Goal: Task Accomplishment & Management: Complete application form

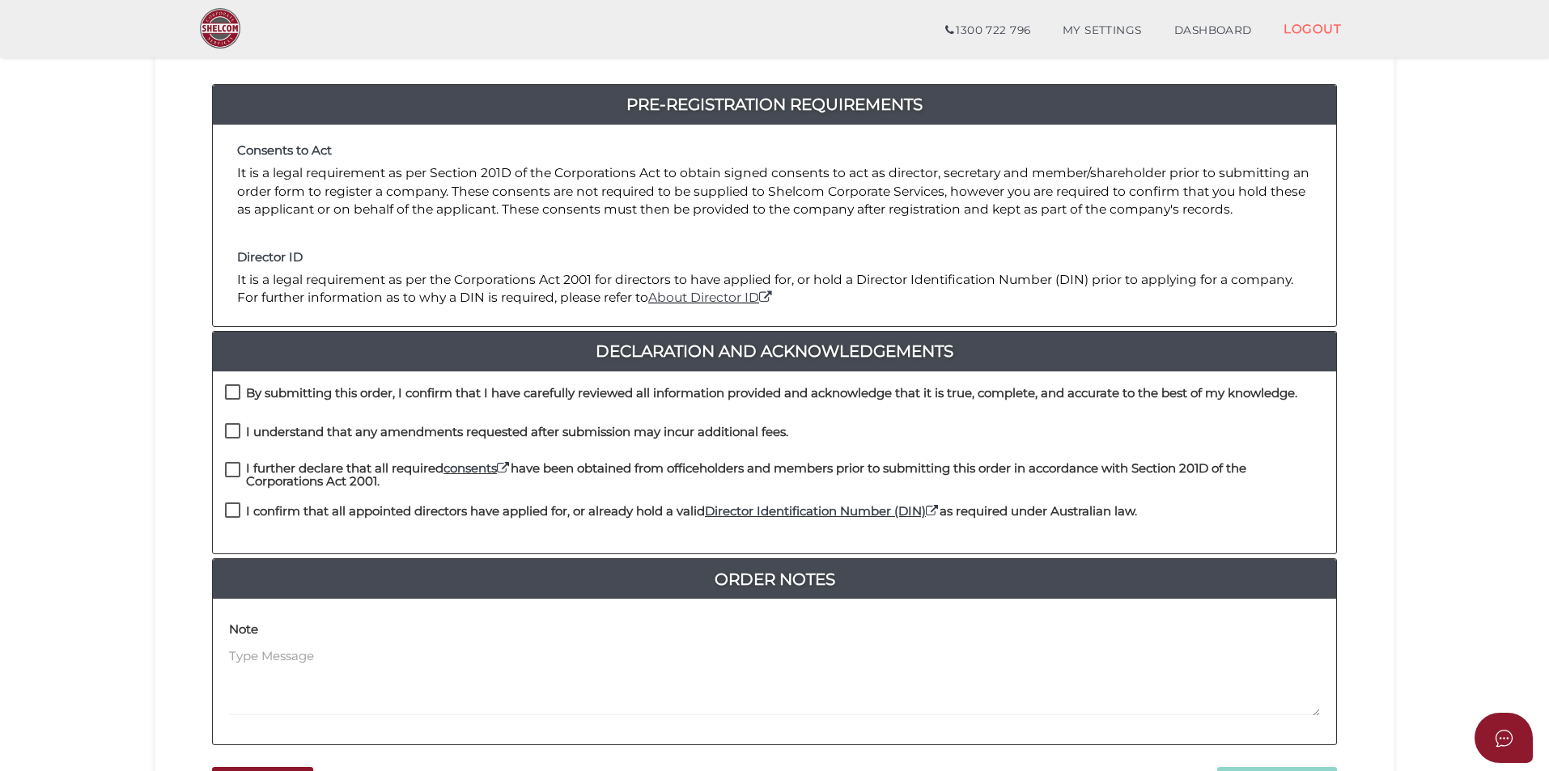
scroll to position [324, 0]
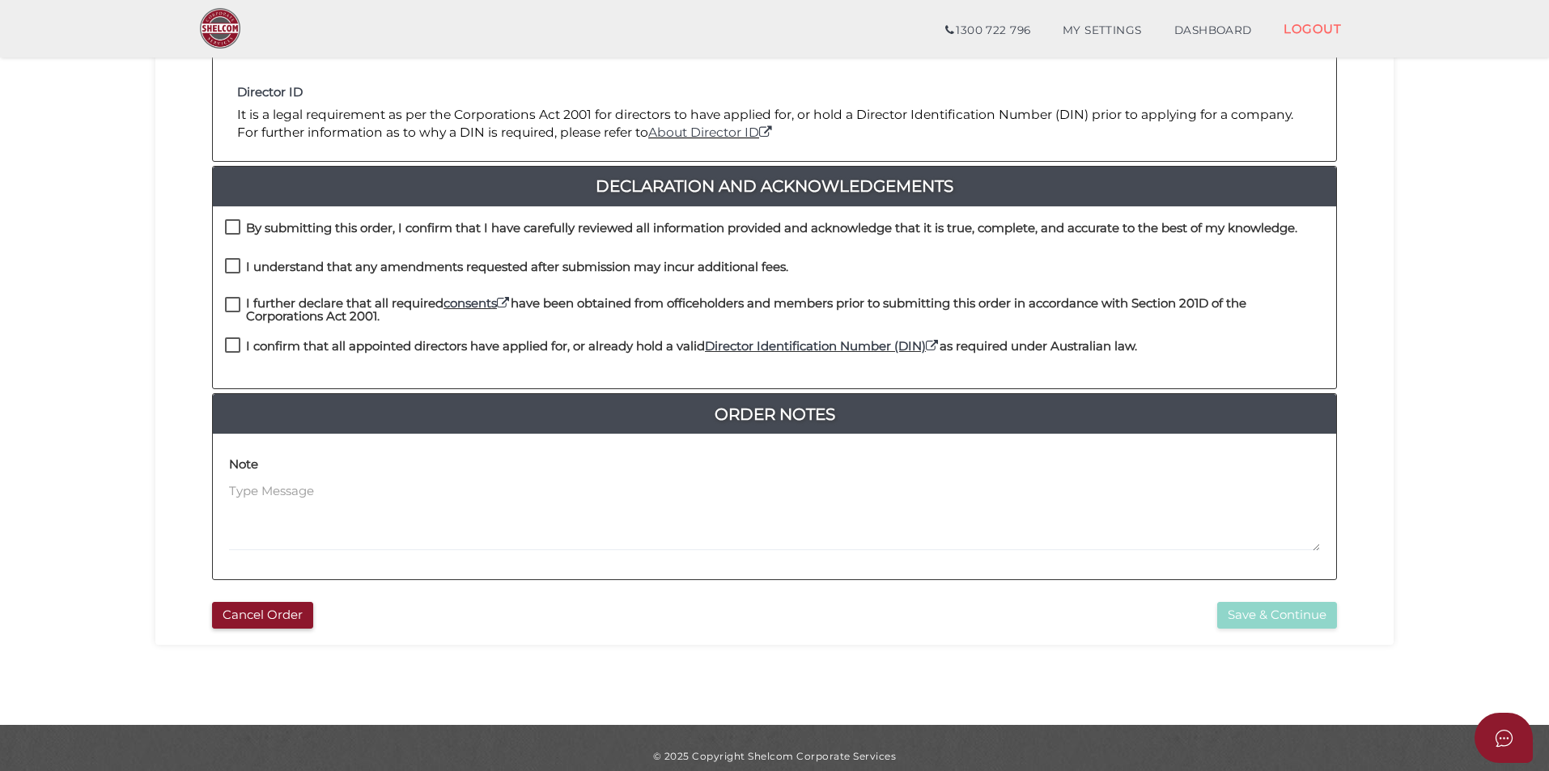
click at [237, 227] on label "By submitting this order, I confirm that I have carefully reviewed all informat…" at bounding box center [761, 232] width 1073 height 20
checkbox input "true"
click at [234, 265] on label "I understand that any amendments requested after submission may incur additiona…" at bounding box center [506, 271] width 563 height 20
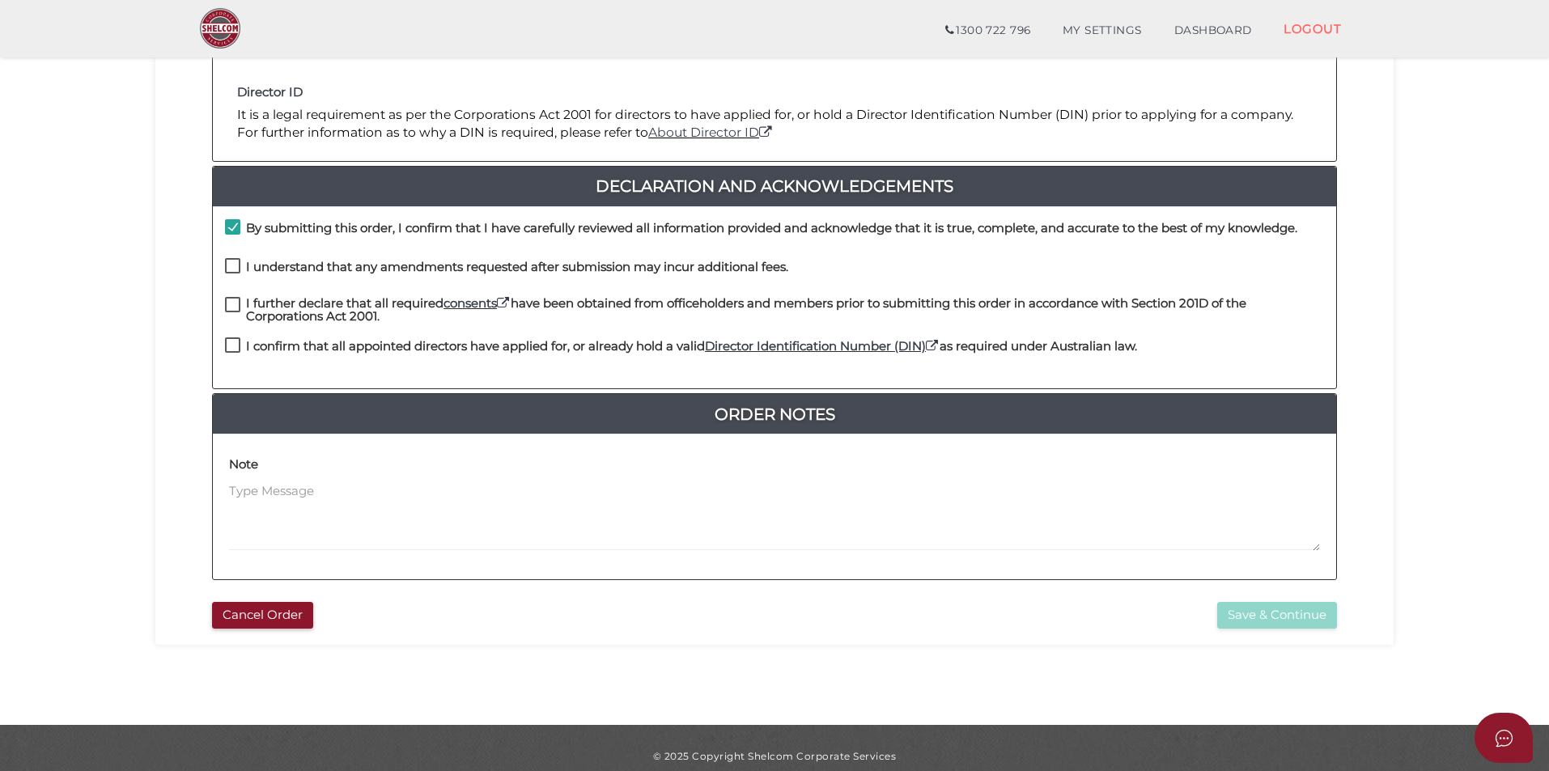
checkbox input "true"
click at [231, 304] on label "I further declare that all required consents have been obtained from officehold…" at bounding box center [774, 307] width 1099 height 20
checkbox input "true"
click at [231, 346] on label "I confirm that all appointed directors have applied for, or already hold a vali…" at bounding box center [681, 350] width 912 height 20
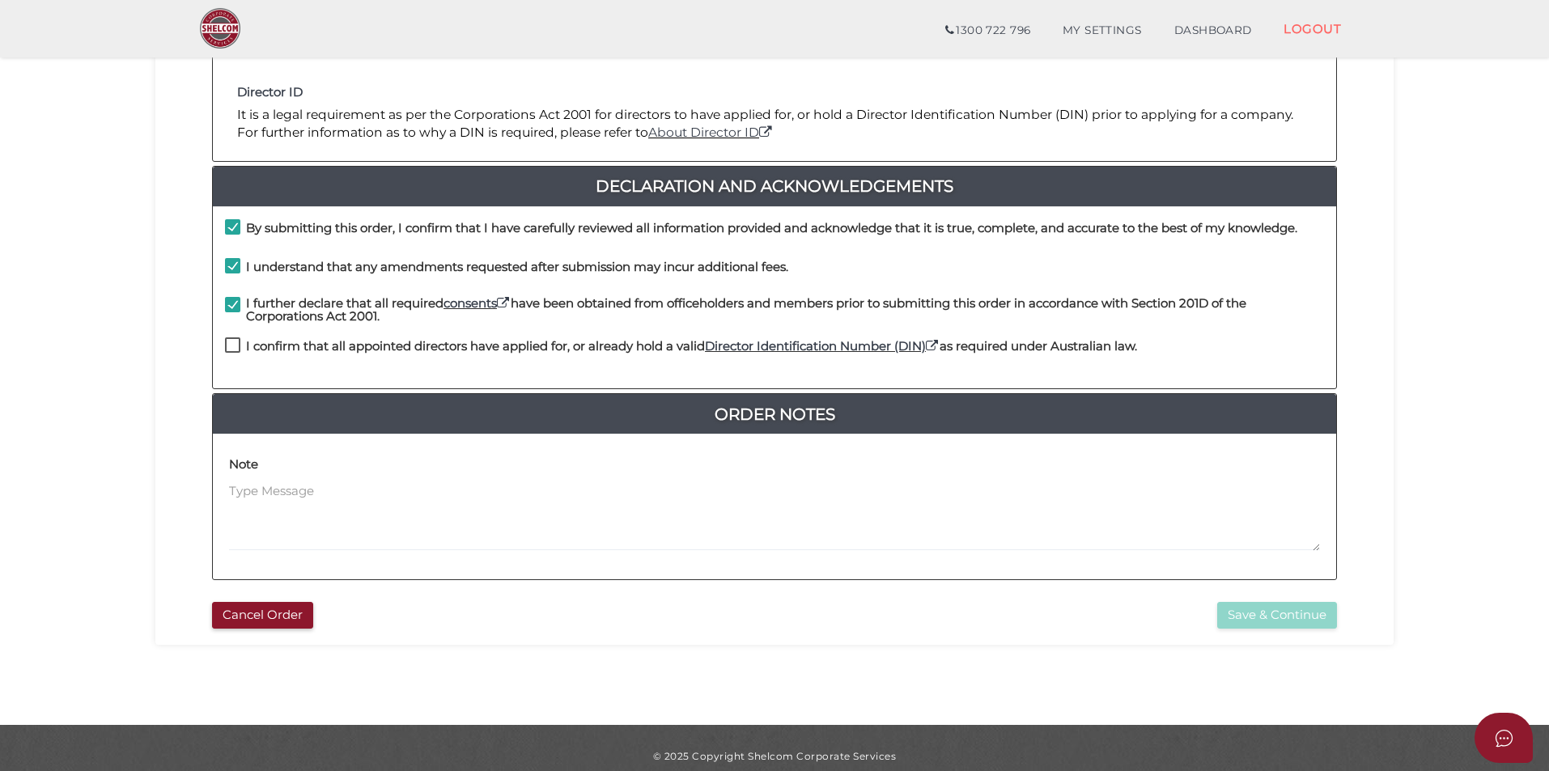
checkbox input "true"
click at [1262, 596] on div "Cancel Order Save & Continue" at bounding box center [775, 611] width 1214 height 35
click at [1264, 606] on button "Save & Continue" at bounding box center [1277, 615] width 120 height 27
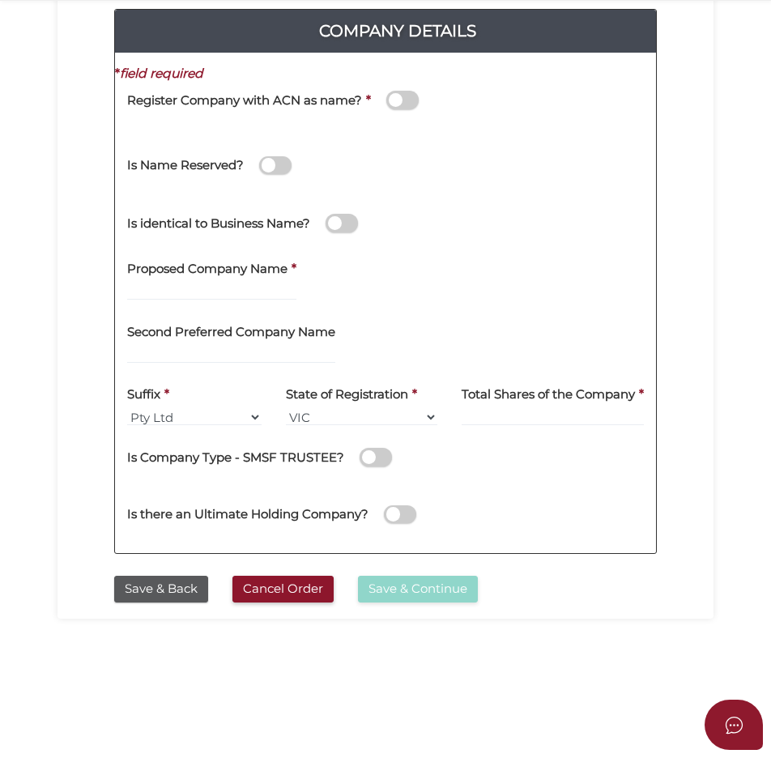
scroll to position [324, 0]
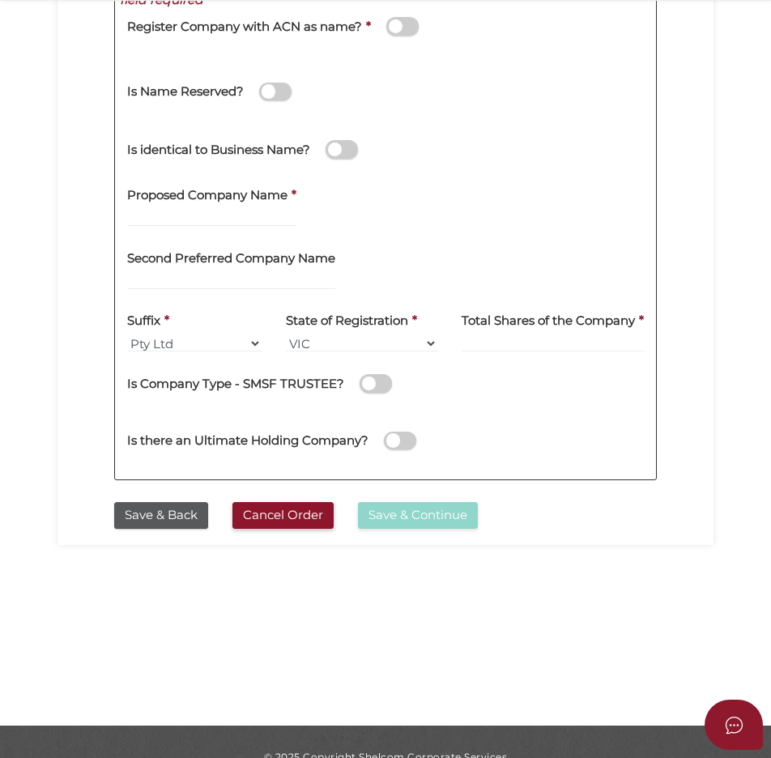
click at [238, 262] on label "Second Preferred Company Name" at bounding box center [231, 255] width 208 height 33
click at [219, 227] on input "text" at bounding box center [211, 218] width 169 height 18
type input "HEYDOCTOR"
click at [417, 235] on div "Proposed Company Name * HEYDOCTOR" at bounding box center [385, 207] width 541 height 63
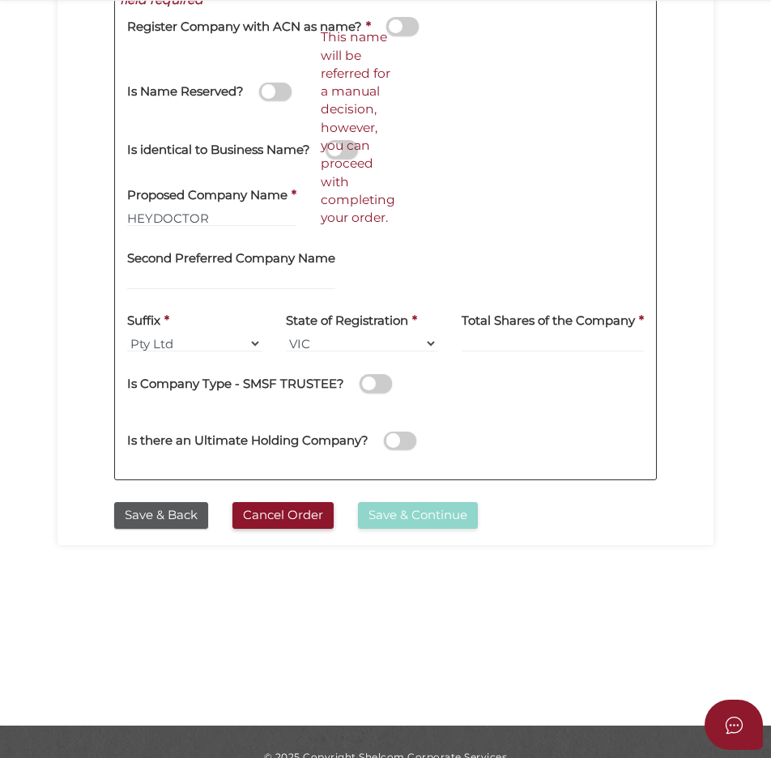
click at [525, 168] on div "Is identical to Business Name?" at bounding box center [385, 146] width 541 height 57
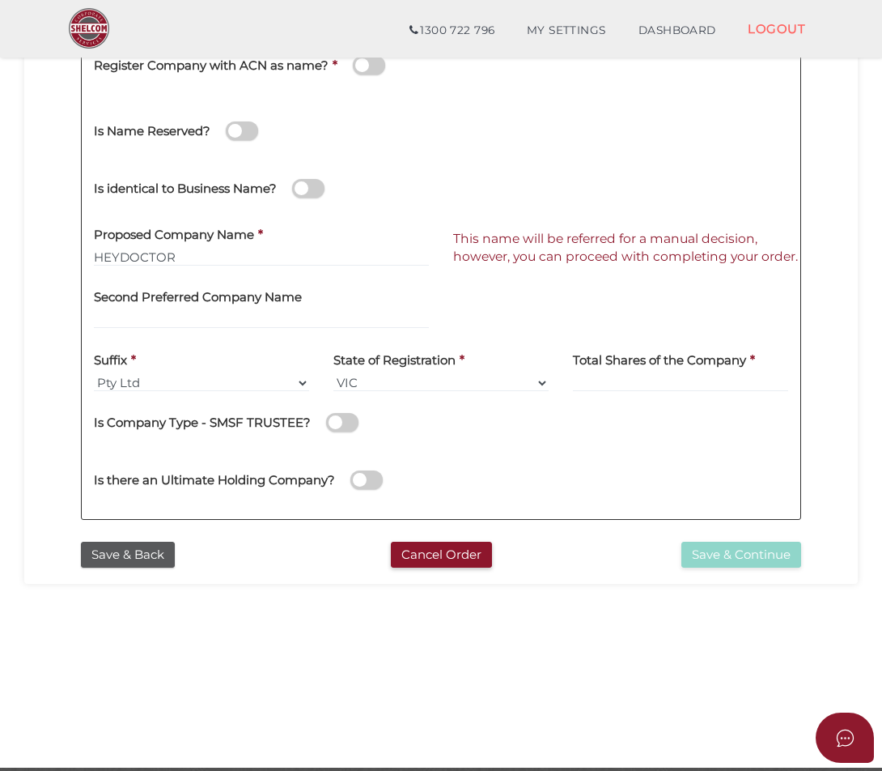
scroll to position [305, 0]
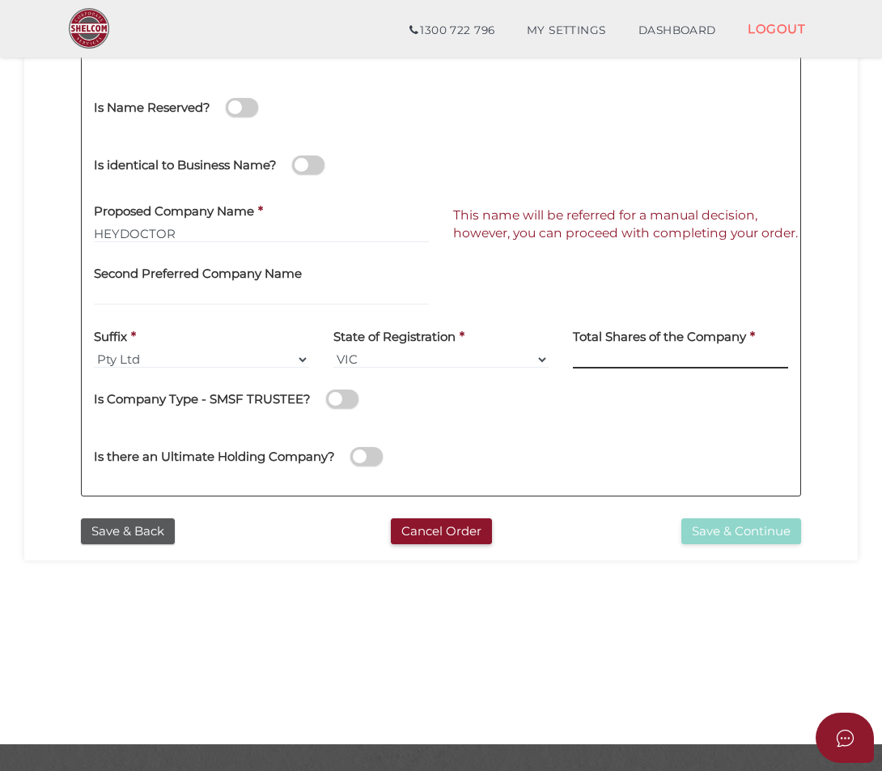
click at [659, 363] on input at bounding box center [680, 359] width 215 height 18
type input "100"
click at [733, 521] on button "Save & Continue" at bounding box center [742, 531] width 120 height 27
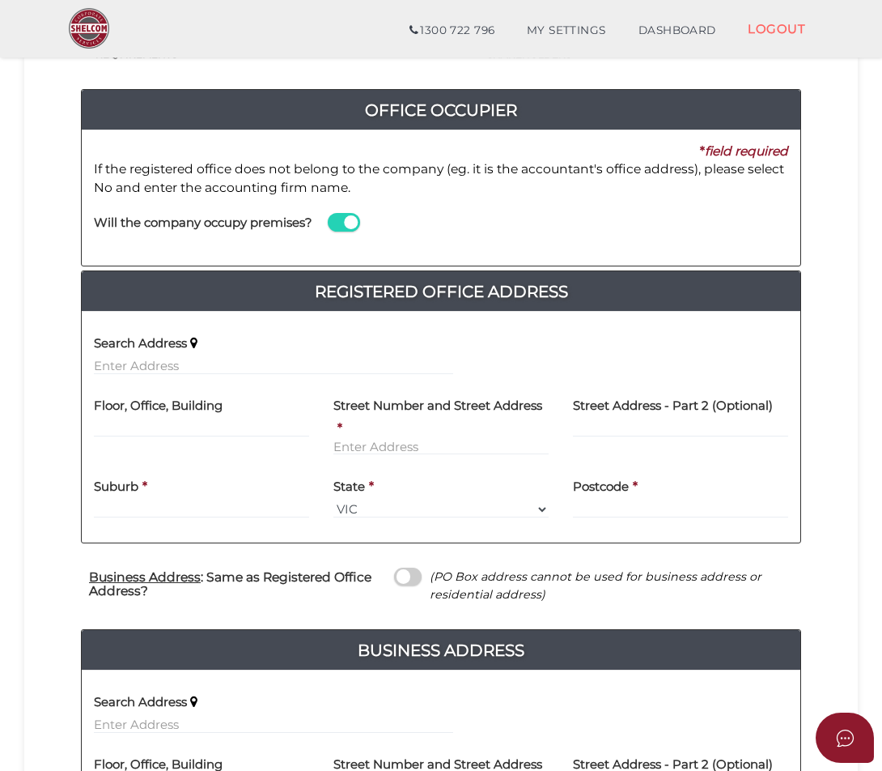
scroll to position [243, 0]
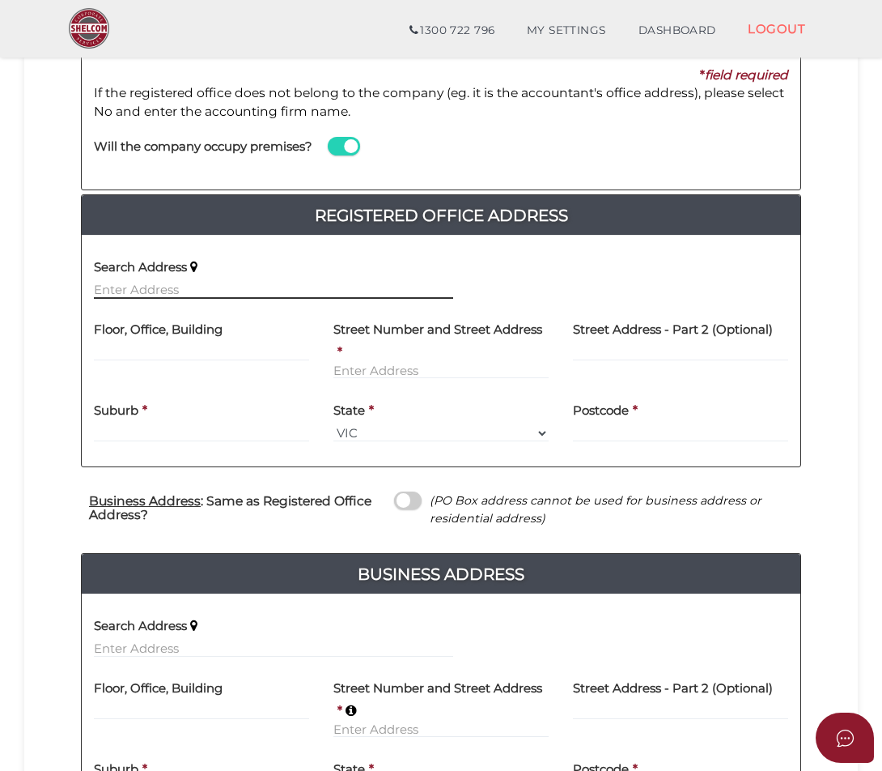
click at [230, 286] on input "text" at bounding box center [273, 290] width 359 height 18
click at [120, 285] on input "text" at bounding box center [273, 290] width 359 height 18
click at [149, 297] on input "text" at bounding box center [273, 290] width 359 height 18
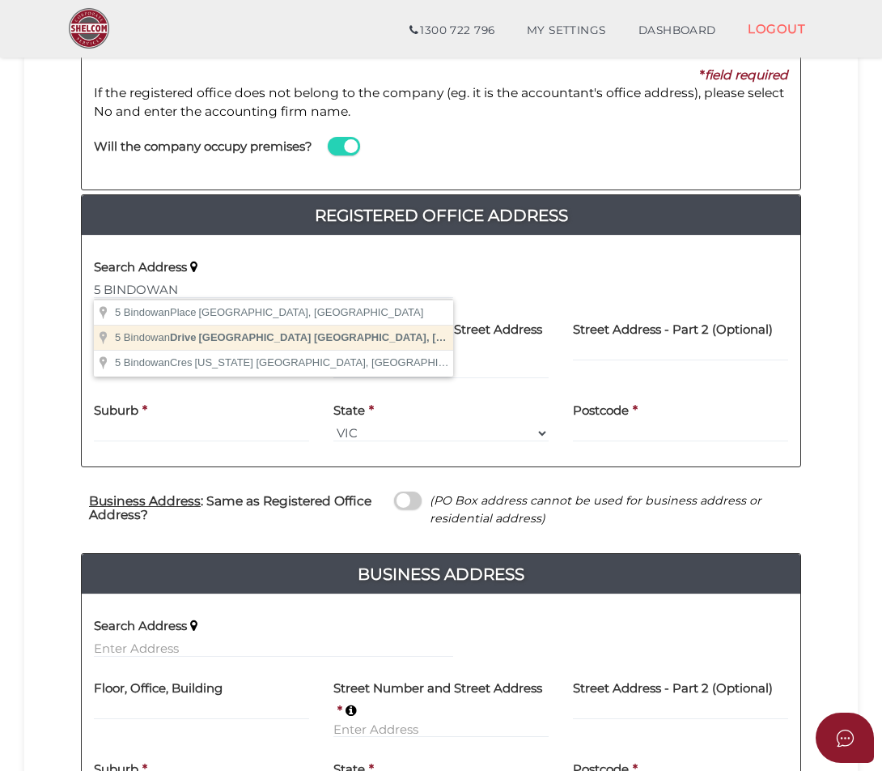
type input "[STREET_ADDRESS]"
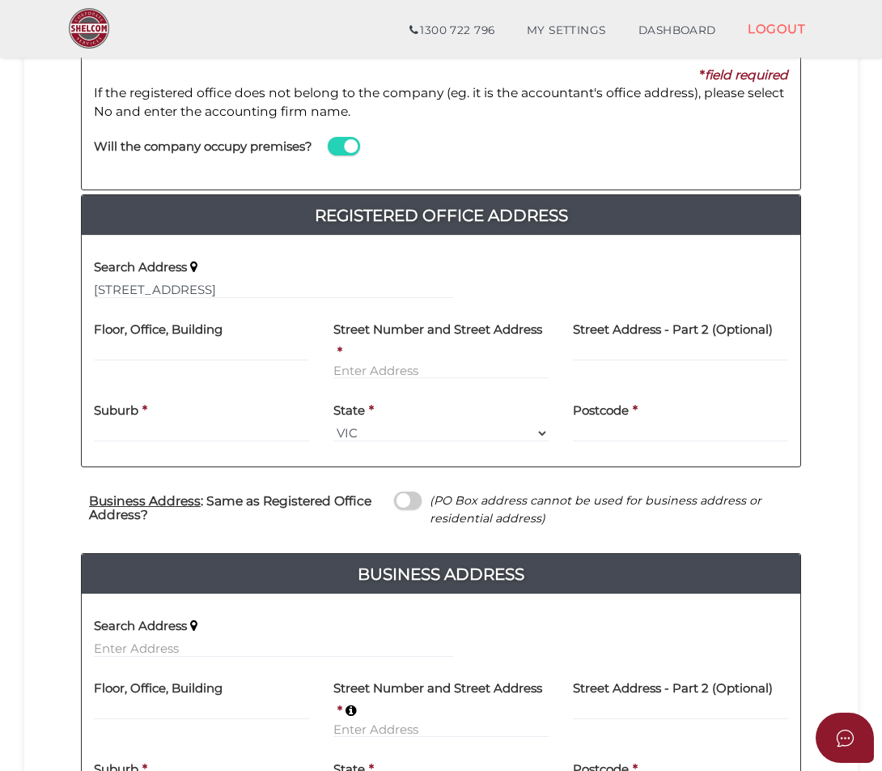
type input "[STREET_ADDRESS]"
type input "Hoppers Crossing"
select select "VIC"
type input "3029"
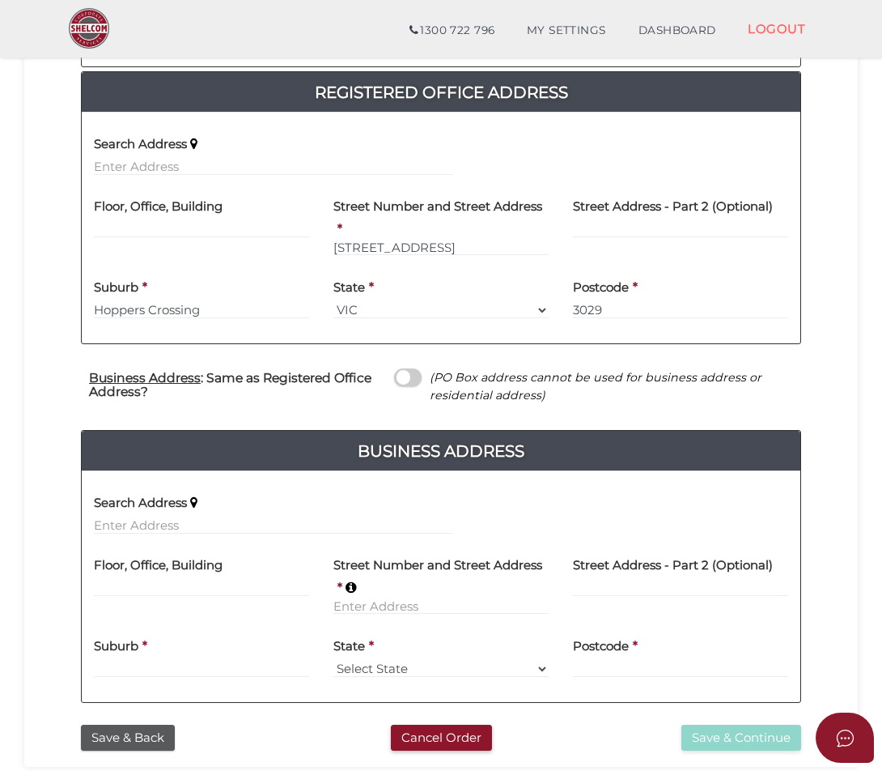
scroll to position [486, 0]
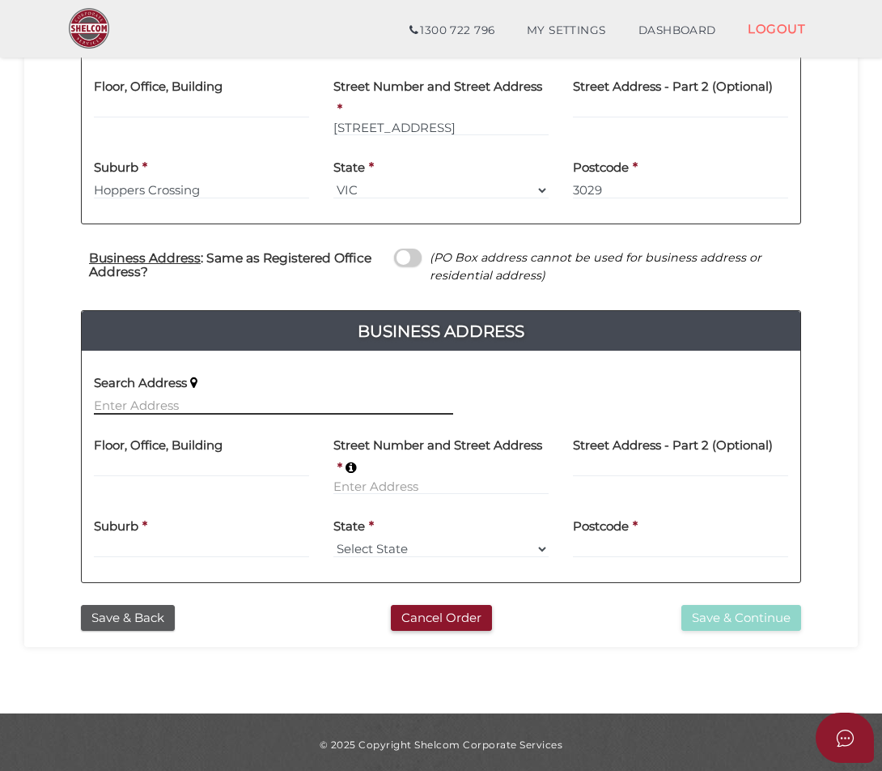
click at [243, 406] on input "text" at bounding box center [273, 406] width 359 height 18
click at [167, 395] on label "Search Address" at bounding box center [140, 379] width 93 height 33
click at [154, 396] on label "Search Address" at bounding box center [140, 379] width 93 height 33
click at [150, 404] on input "text" at bounding box center [273, 406] width 359 height 18
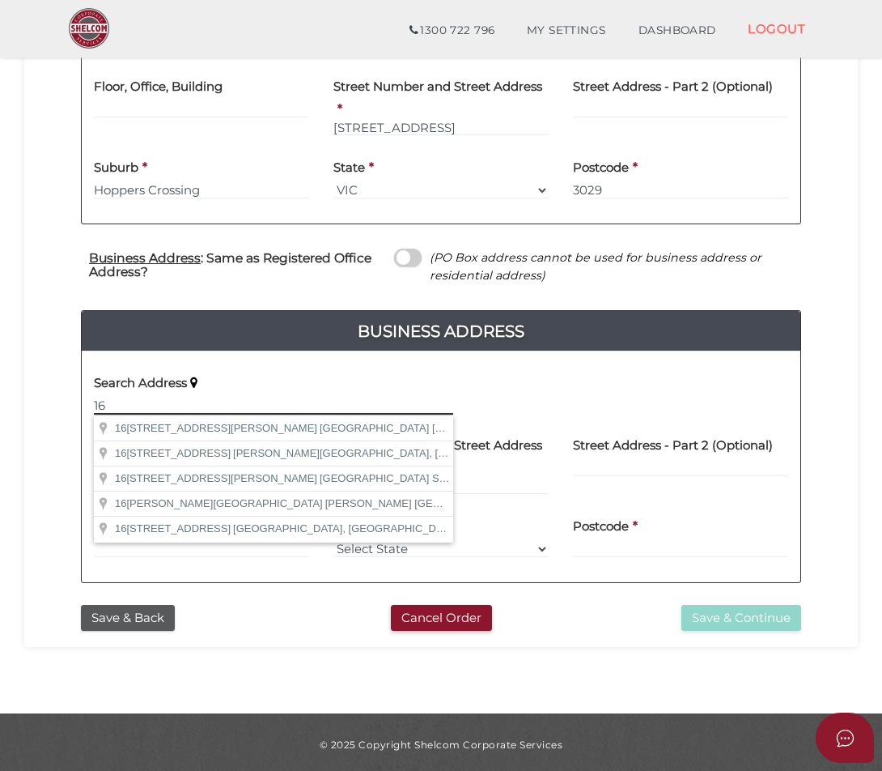
click at [150, 404] on input "16" at bounding box center [273, 406] width 359 height 18
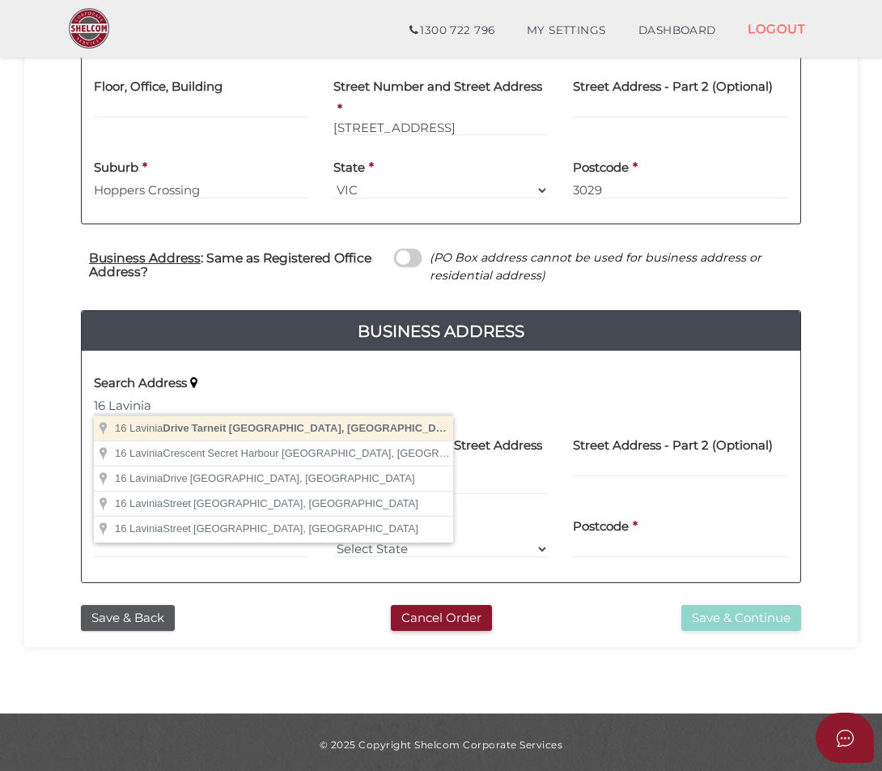
type input "16 Lavinia Drive, Tarneit VIC, Australia"
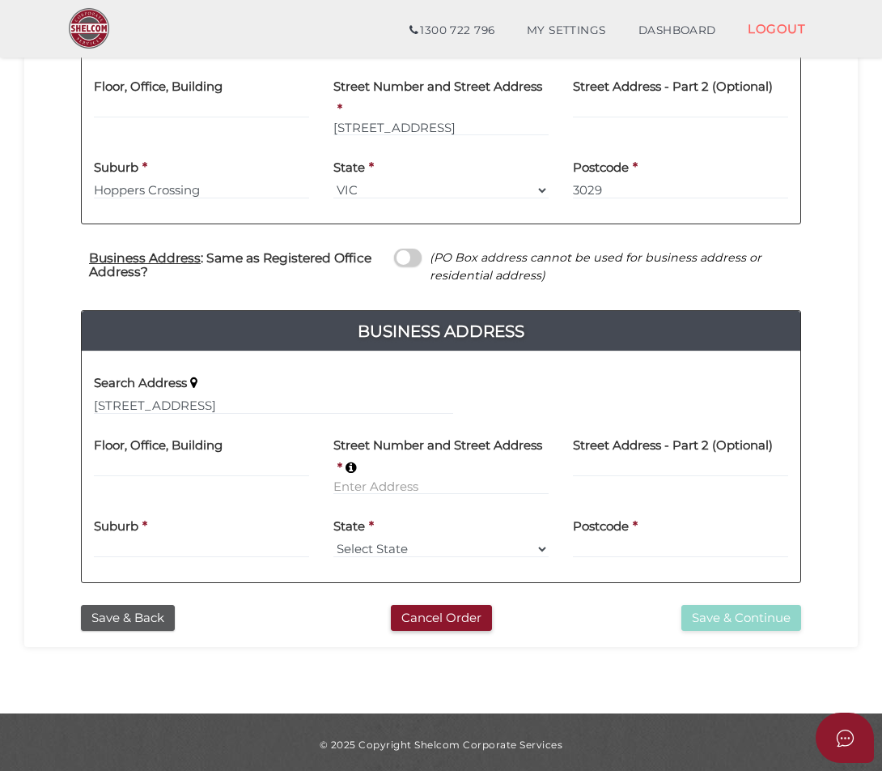
type input "16 Lavinia Drive"
type input "Tarneit"
select select "VIC"
type input "3029"
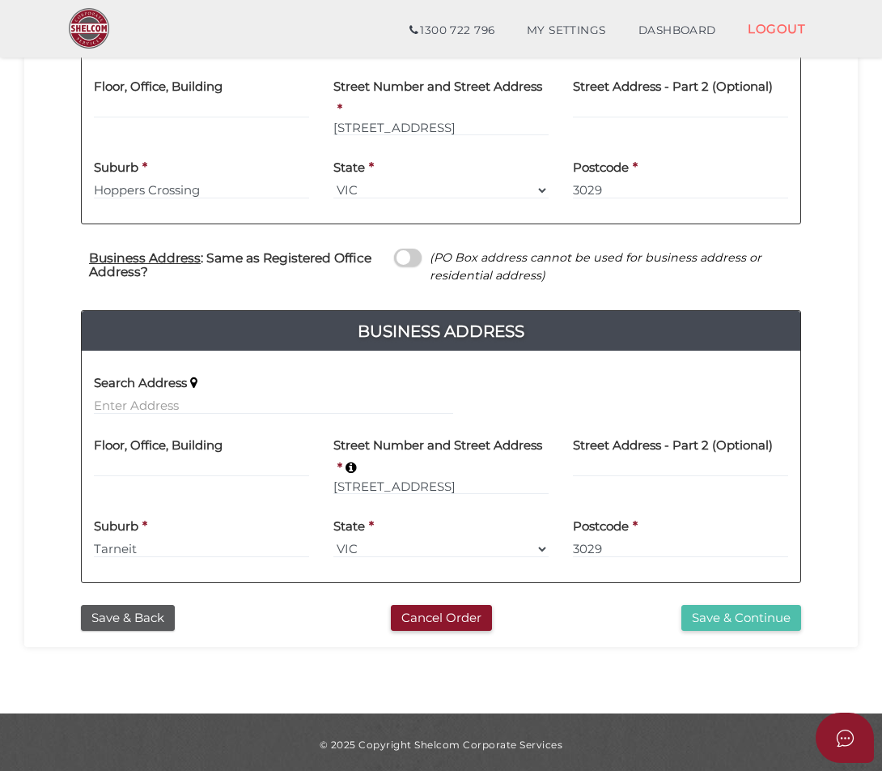
click at [717, 608] on button "Save & Continue" at bounding box center [742, 618] width 120 height 27
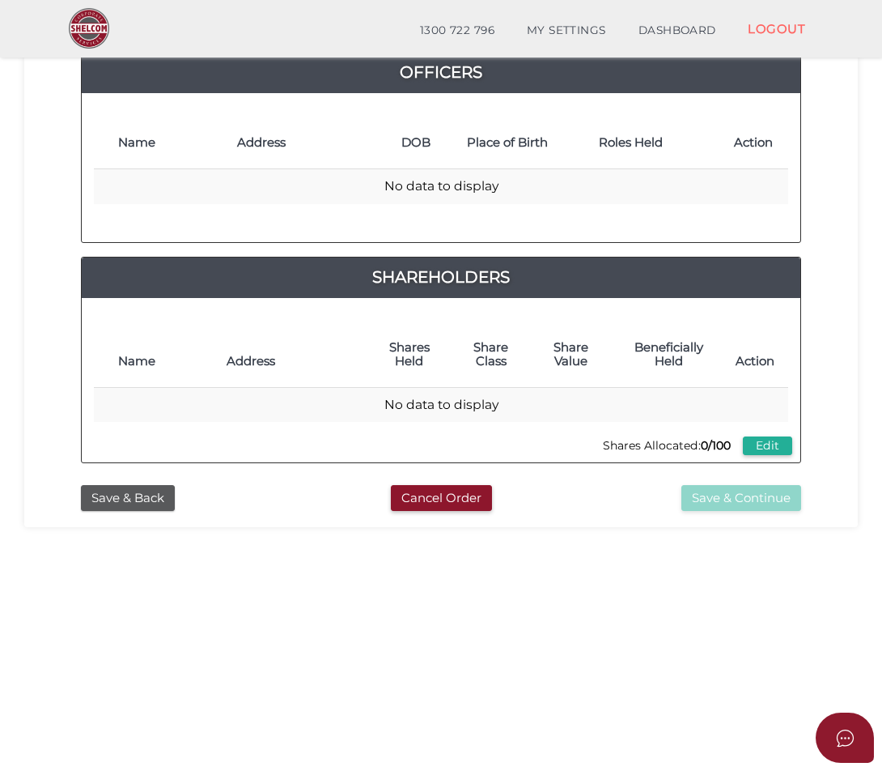
scroll to position [162, 0]
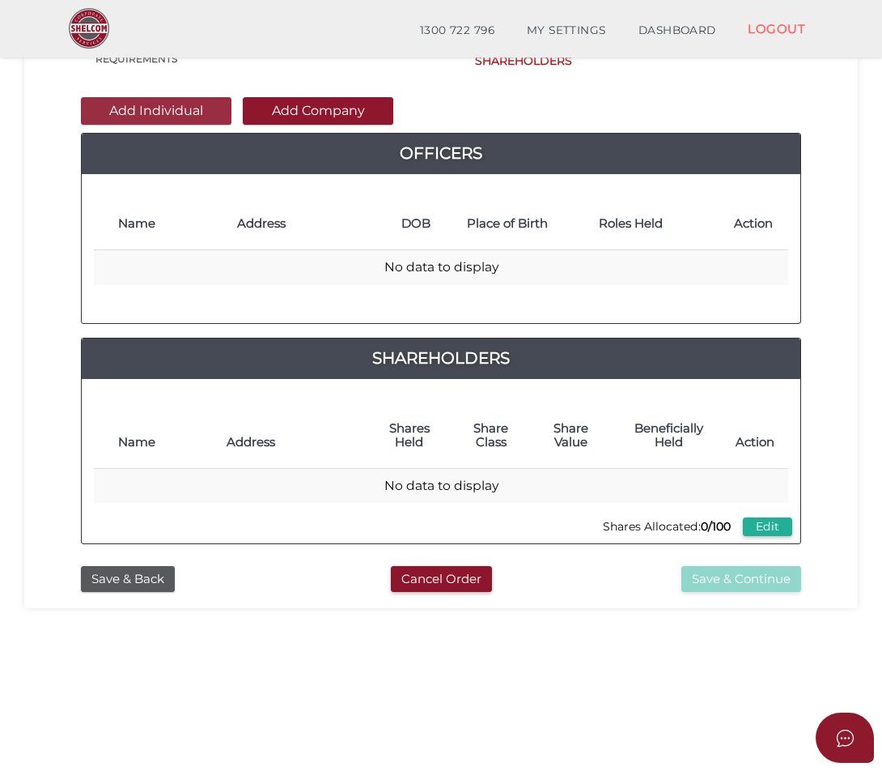
click at [190, 116] on button "Add Individual" at bounding box center [156, 111] width 151 height 28
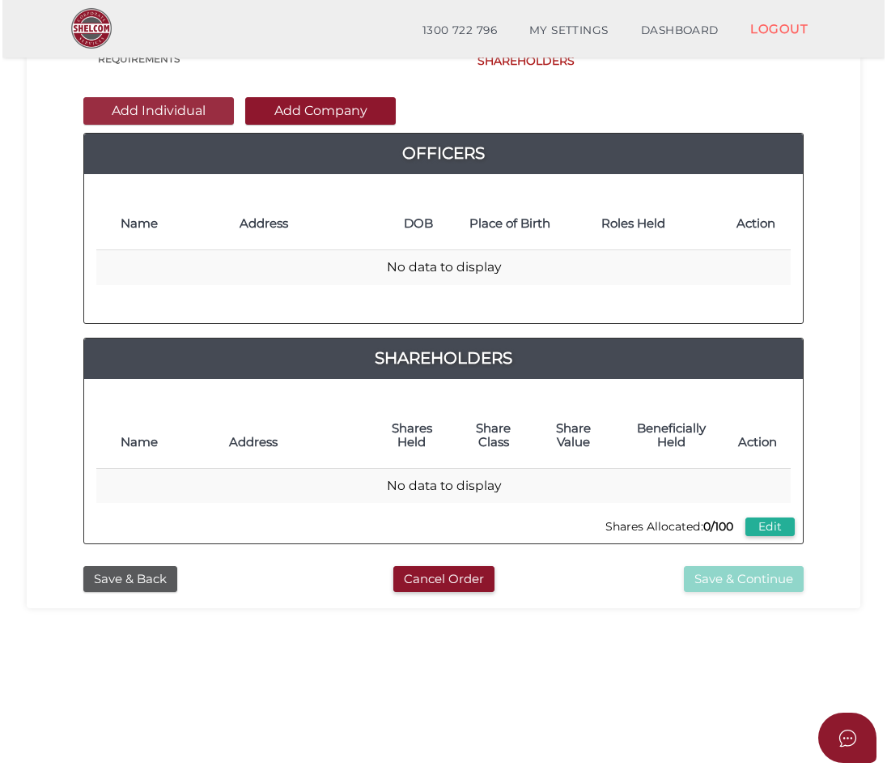
scroll to position [0, 0]
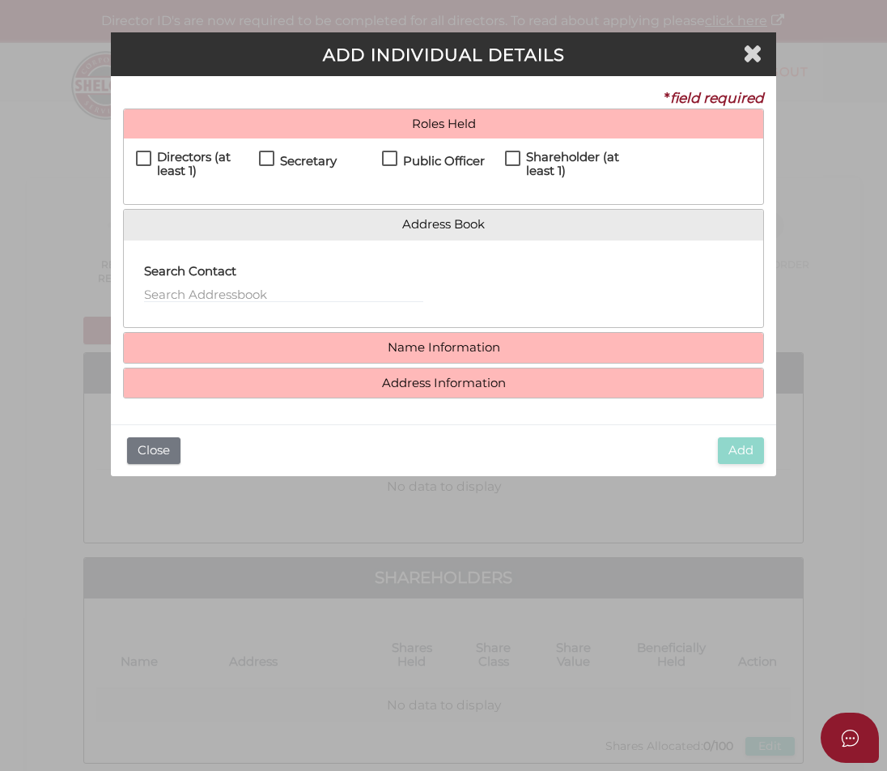
click at [201, 160] on h4 "Directors (at least 1)" at bounding box center [208, 164] width 102 height 27
checkbox input "true"
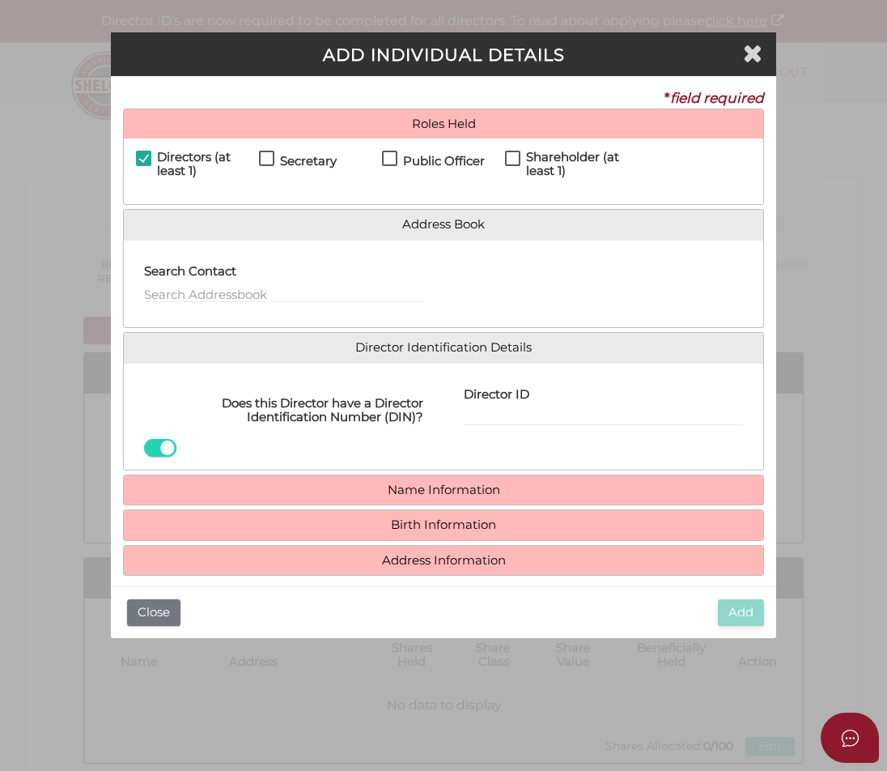
click at [322, 159] on h4 "Secretary" at bounding box center [308, 162] width 57 height 14
checkbox input "true"
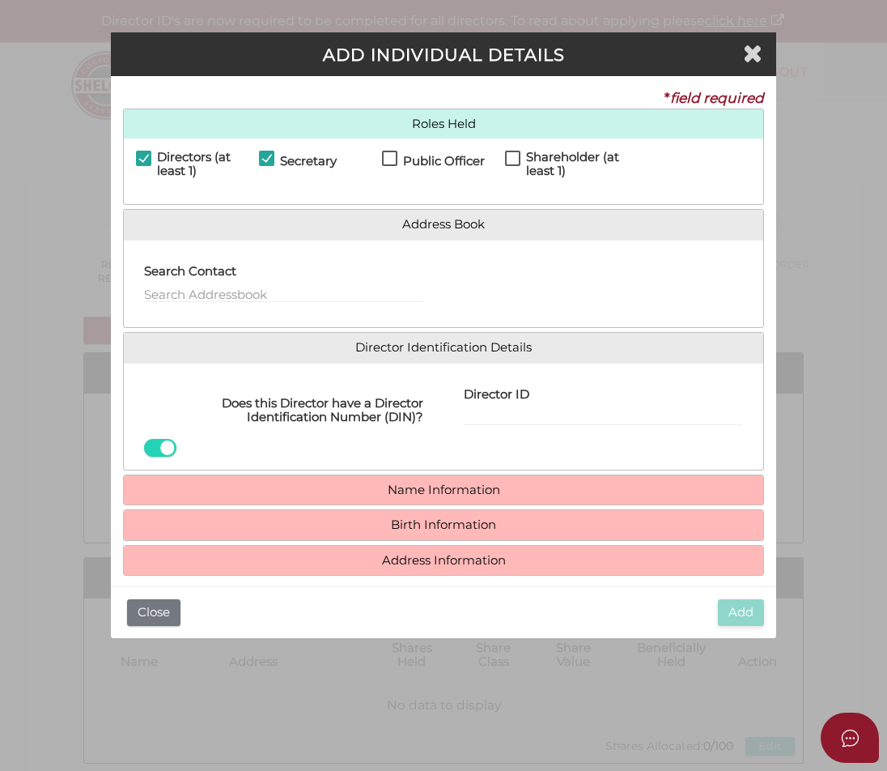
click at [425, 159] on h4 "Public Officer" at bounding box center [444, 162] width 82 height 14
checkbox input "true"
click at [550, 167] on h4 "Shareholder (at least 1)" at bounding box center [577, 164] width 102 height 27
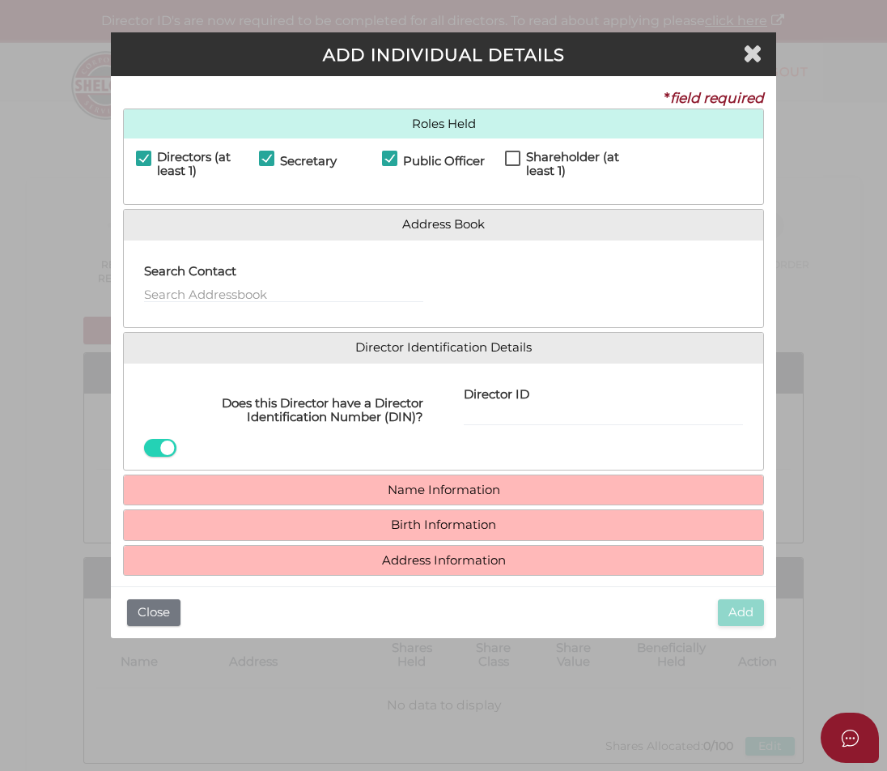
checkbox input "true"
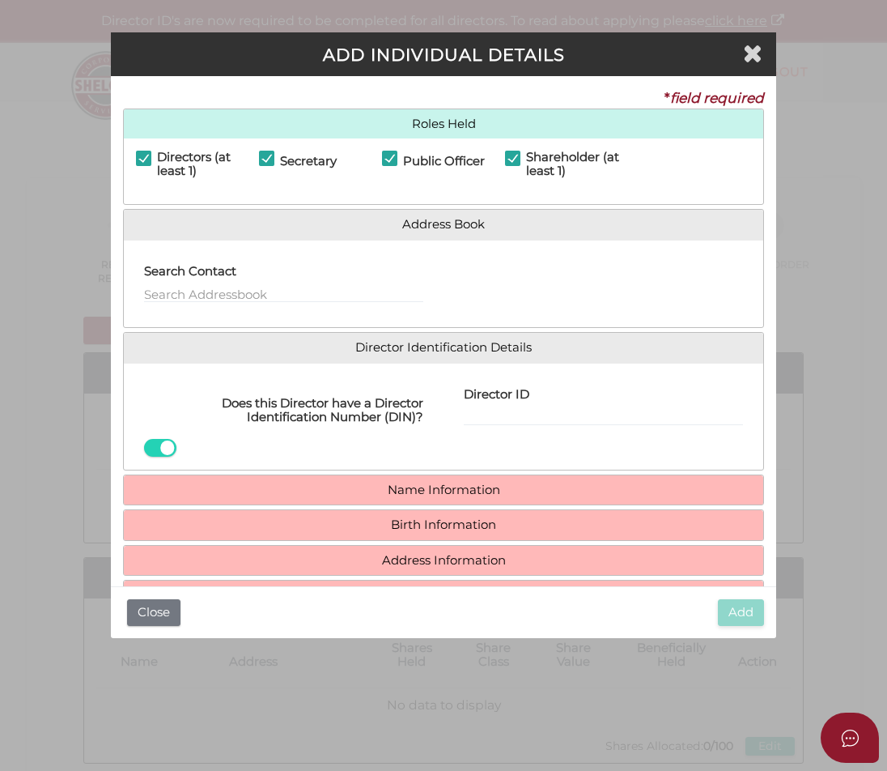
scroll to position [51, 0]
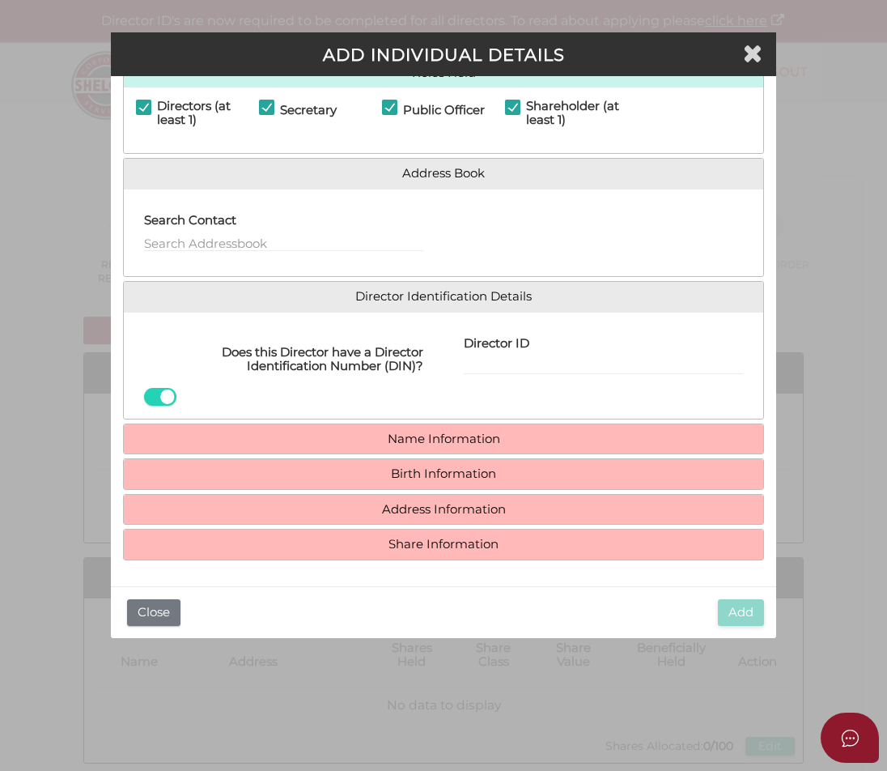
click at [533, 353] on div "Director ID" at bounding box center [603, 350] width 279 height 51
click at [532, 361] on input "Director ID" at bounding box center [603, 366] width 279 height 18
paste input "036 32958 31542"
type input "036 32958 31542"
click at [410, 307] on h4 "Director Identification Details" at bounding box center [443, 297] width 639 height 30
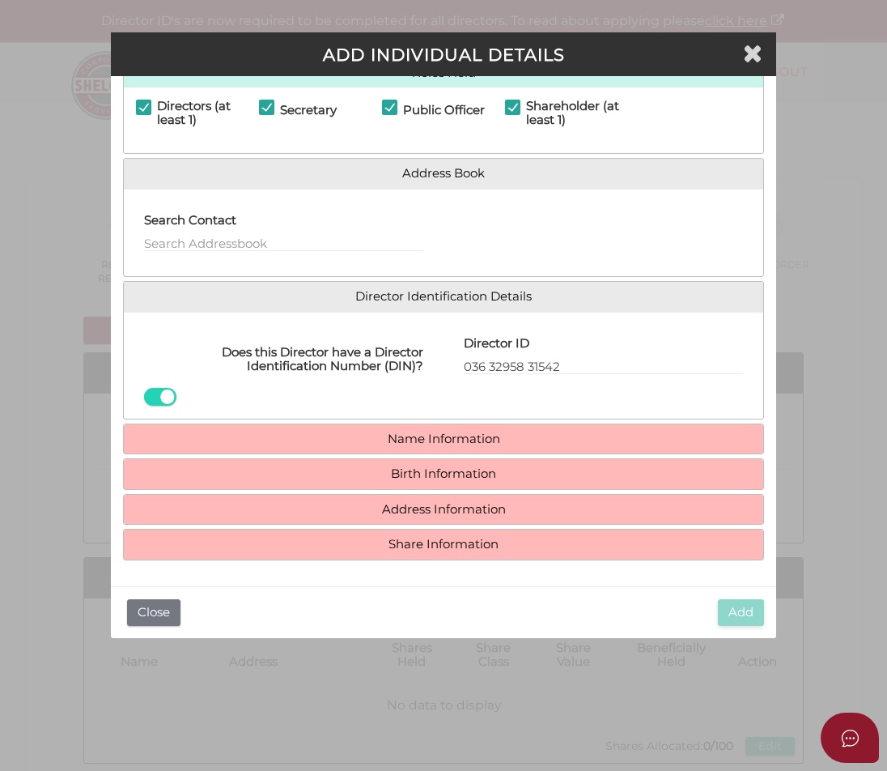
click at [416, 448] on h4 "Name Information" at bounding box center [443, 439] width 639 height 30
click at [423, 428] on h4 "Name Information" at bounding box center [443, 439] width 639 height 30
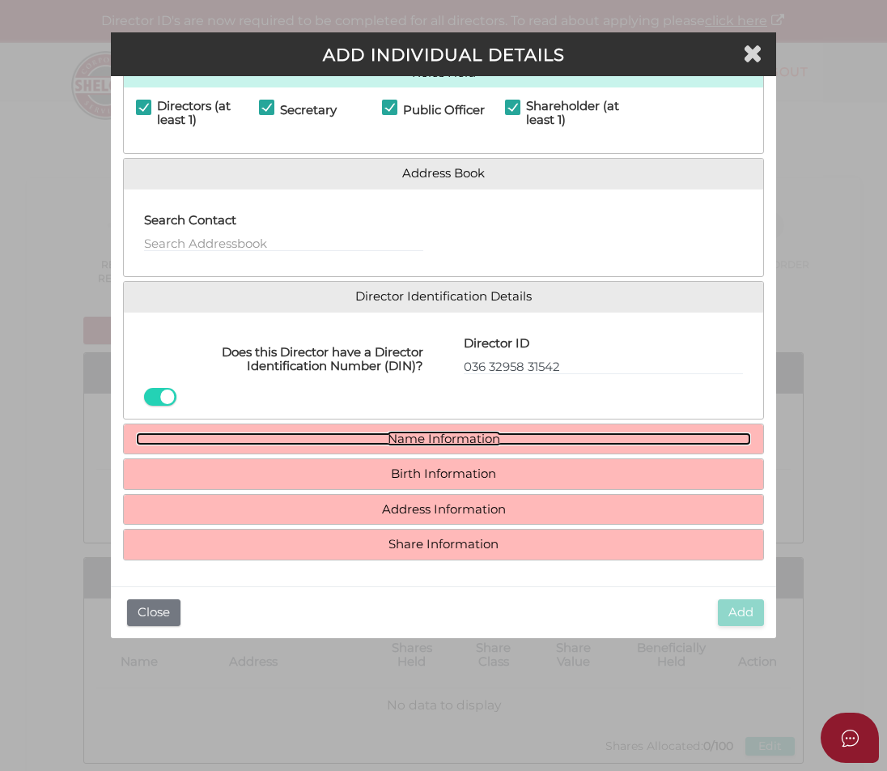
click at [426, 434] on link "Name Information" at bounding box center [443, 439] width 615 height 14
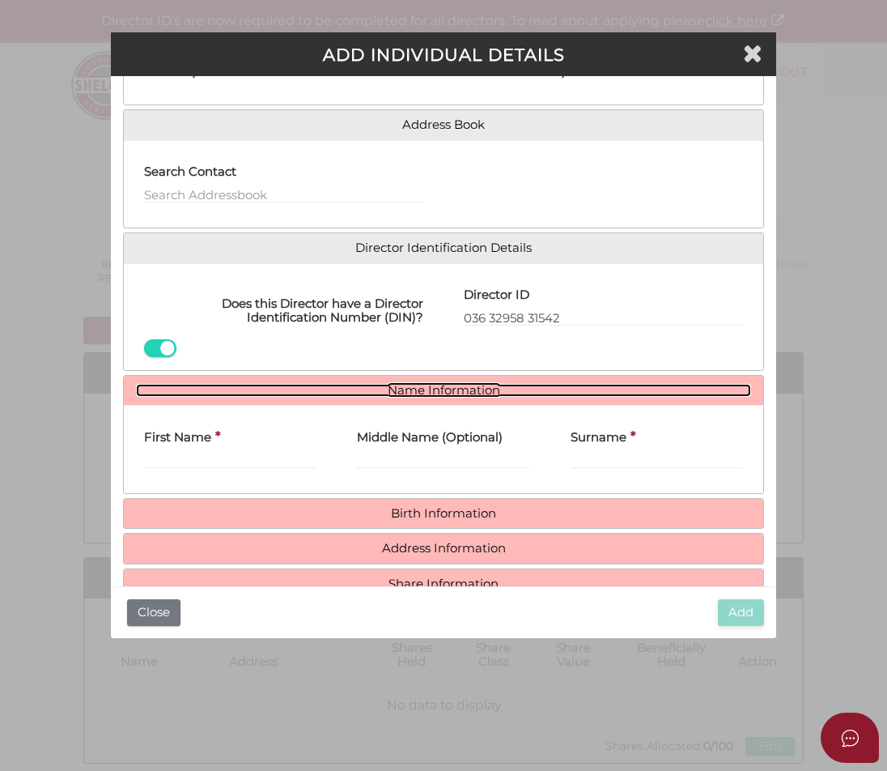
scroll to position [138, 0]
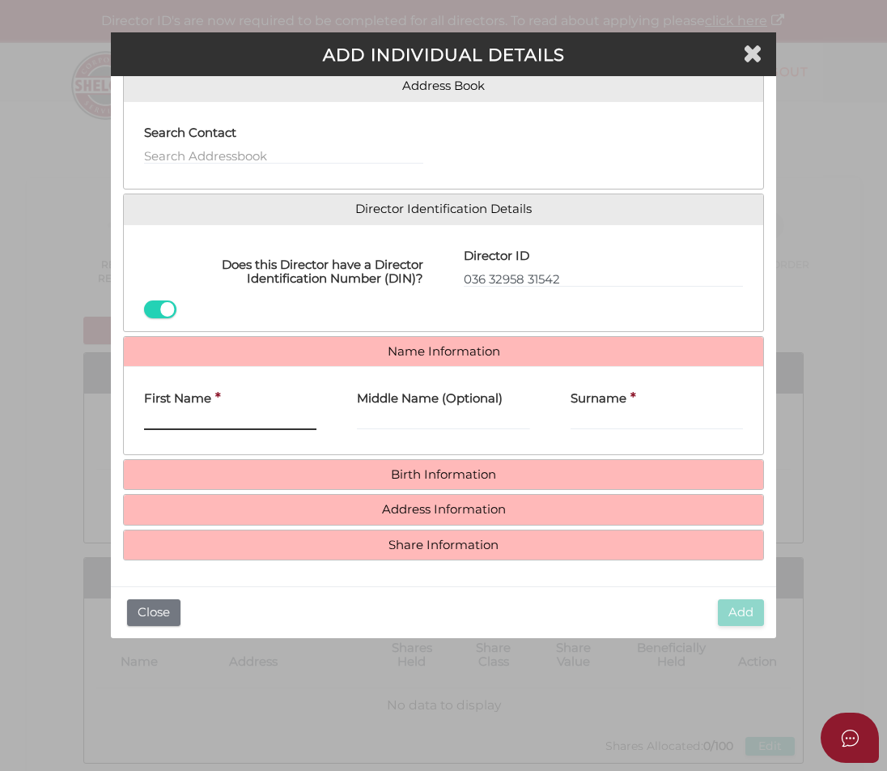
click at [236, 423] on input "First Name" at bounding box center [230, 421] width 172 height 18
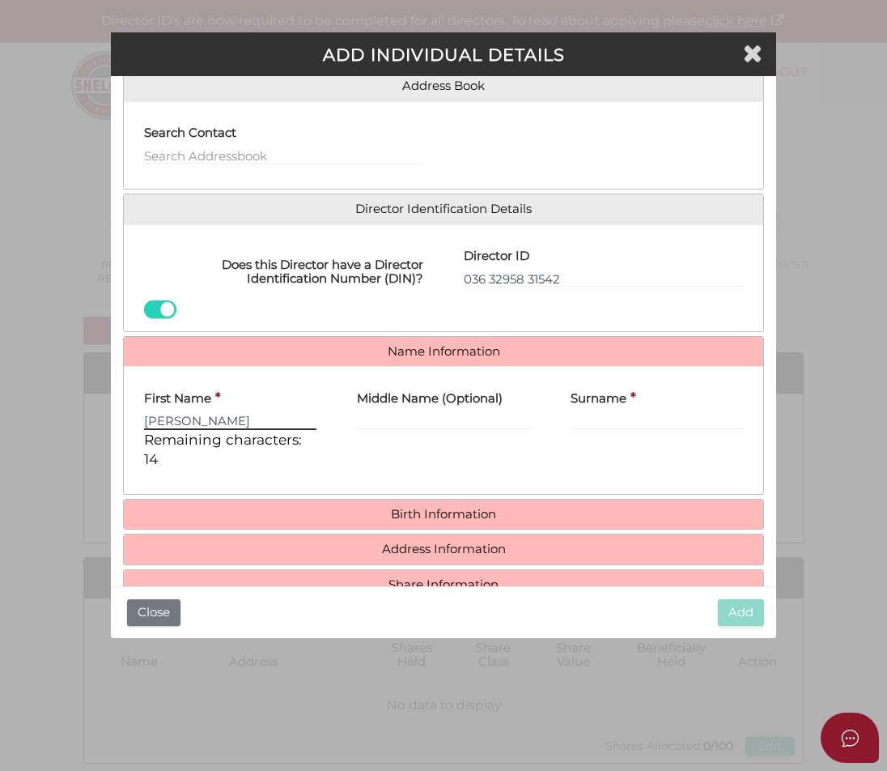
type input "HUMERA"
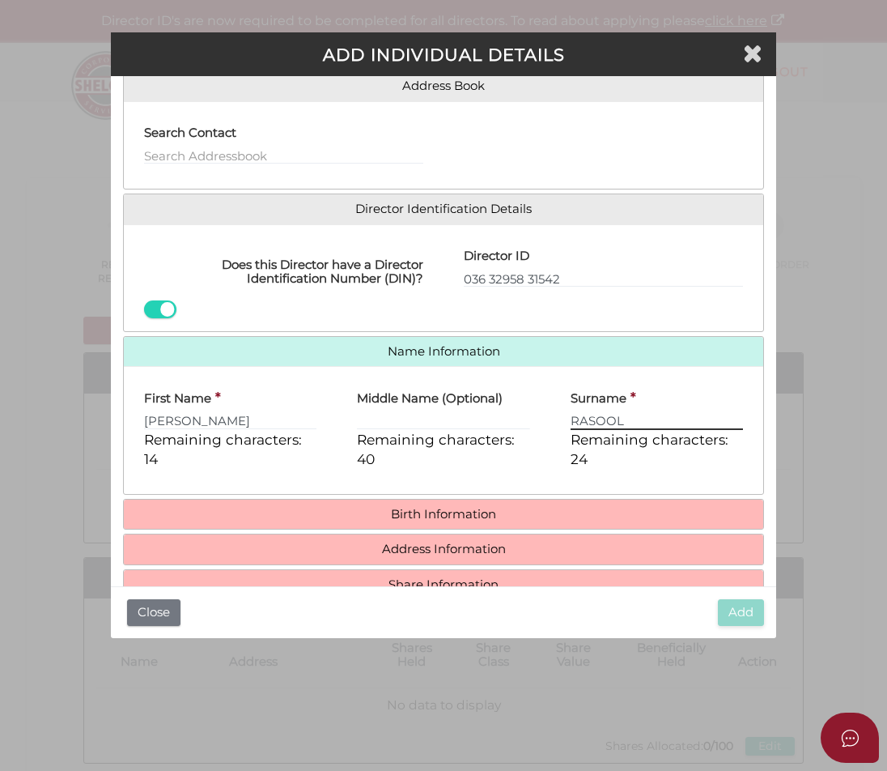
type input "RASOOL"
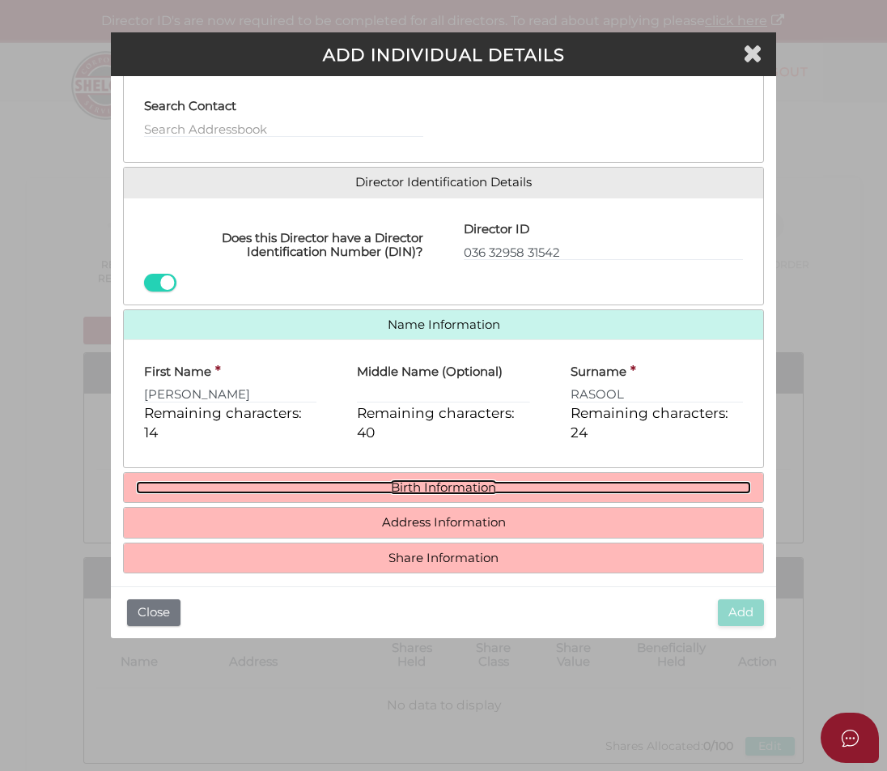
scroll to position [178, 0]
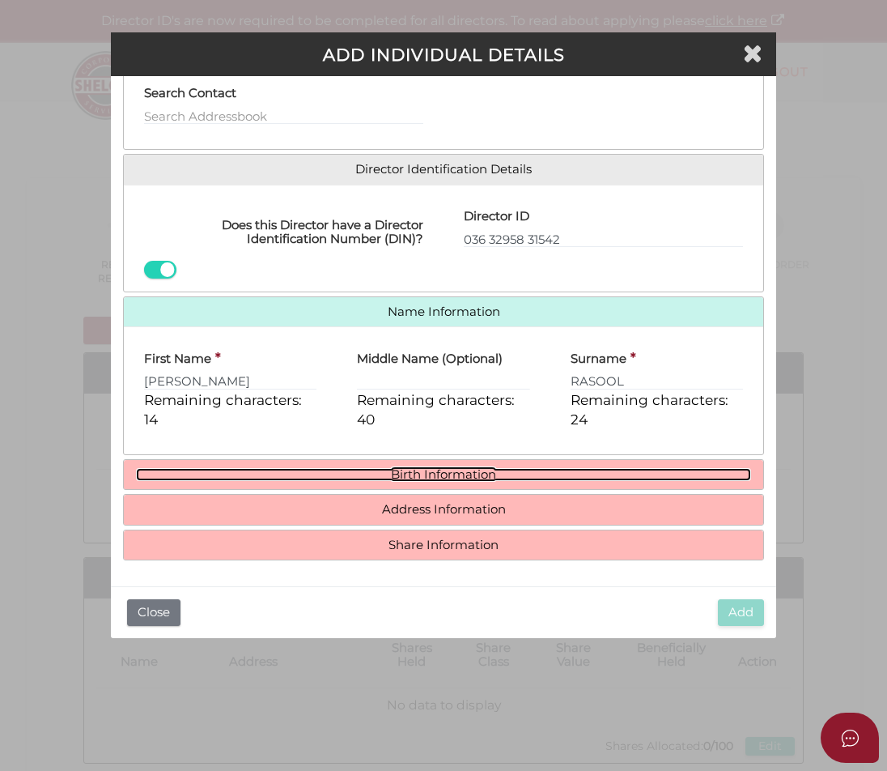
click at [355, 478] on link "Birth Information" at bounding box center [443, 475] width 615 height 14
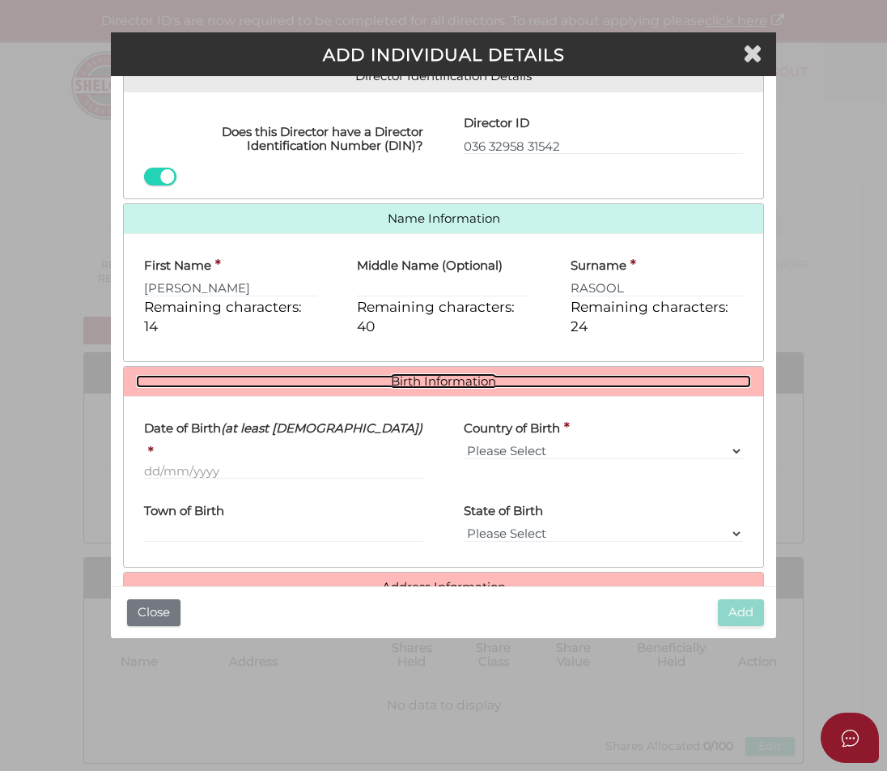
scroll to position [329, 0]
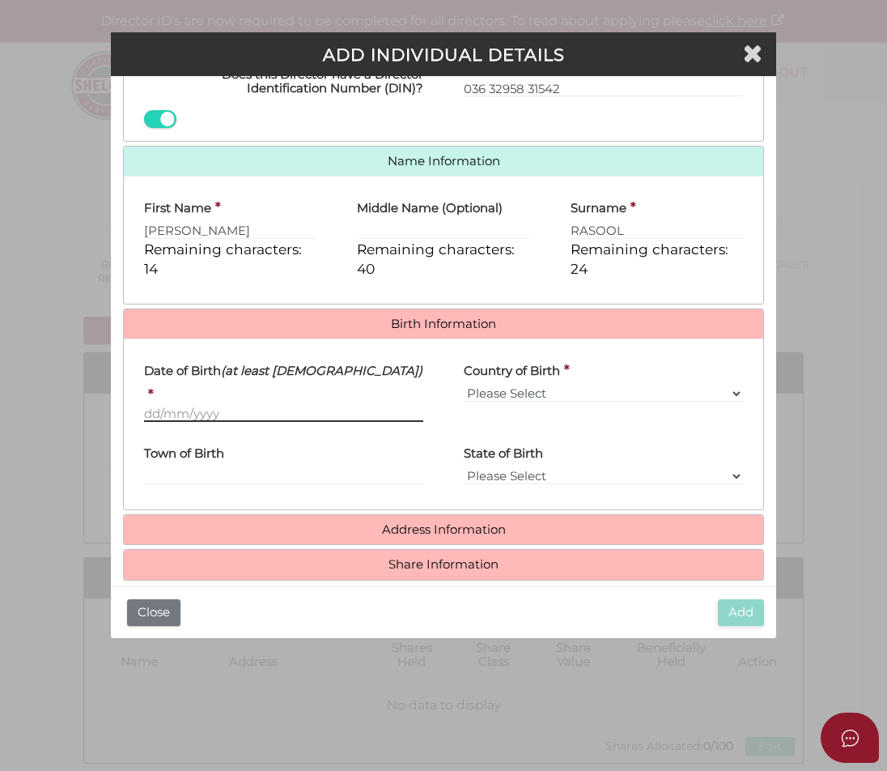
click at [244, 404] on input "Date of Birth (at least 18 years old)" at bounding box center [283, 413] width 279 height 18
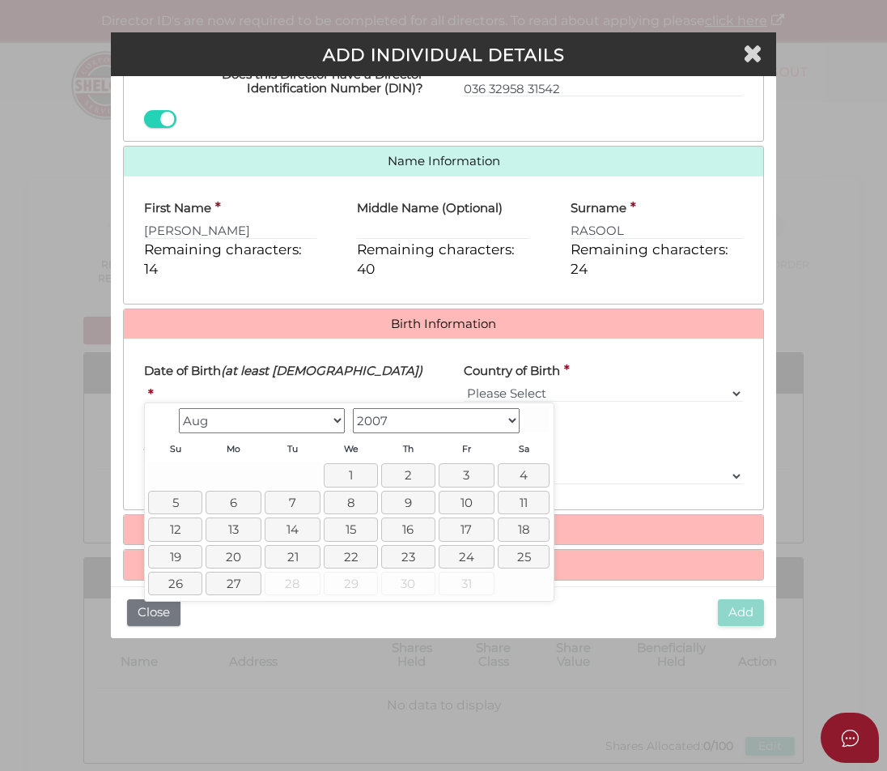
click at [245, 404] on input "Date of Birth (at least 18 years old)" at bounding box center [283, 413] width 279 height 18
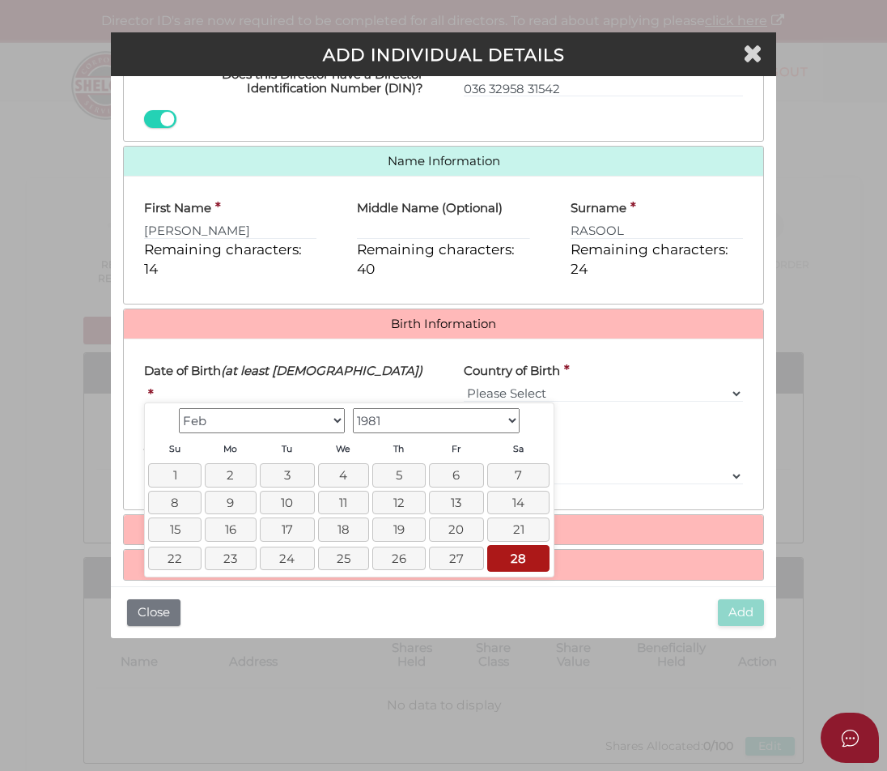
type input "28/02/1981"
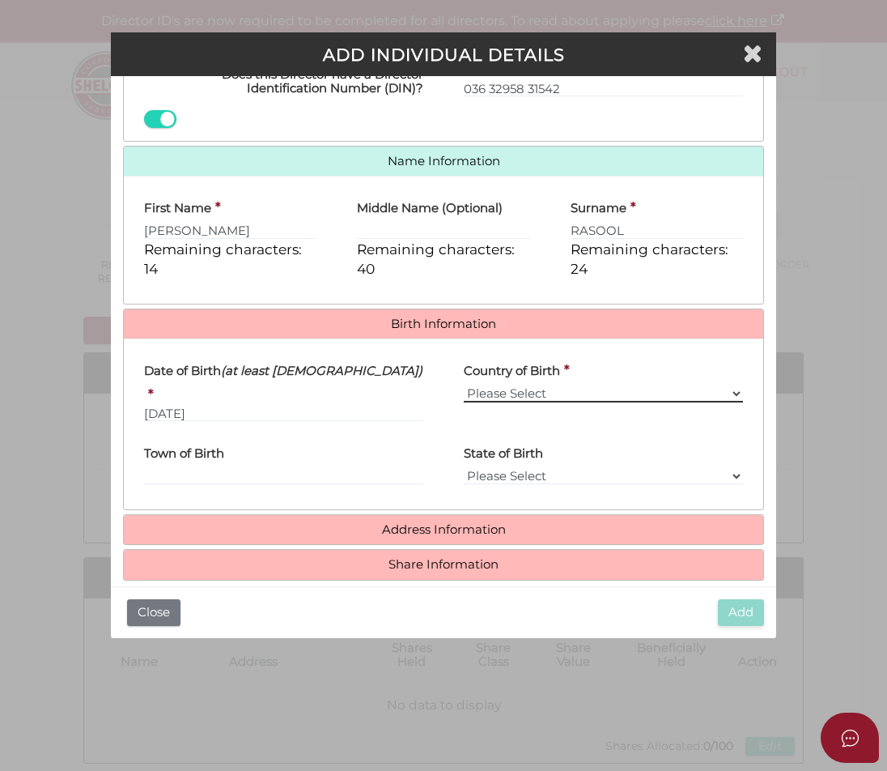
click at [469, 397] on select "Please Select v Australia Afghanistan Albania Algeria American Samoa Andorra An…" at bounding box center [603, 393] width 279 height 18
drag, startPoint x: 376, startPoint y: 441, endPoint x: 397, endPoint y: 433, distance: 21.8
click at [377, 441] on div "Town of Birth" at bounding box center [283, 459] width 279 height 51
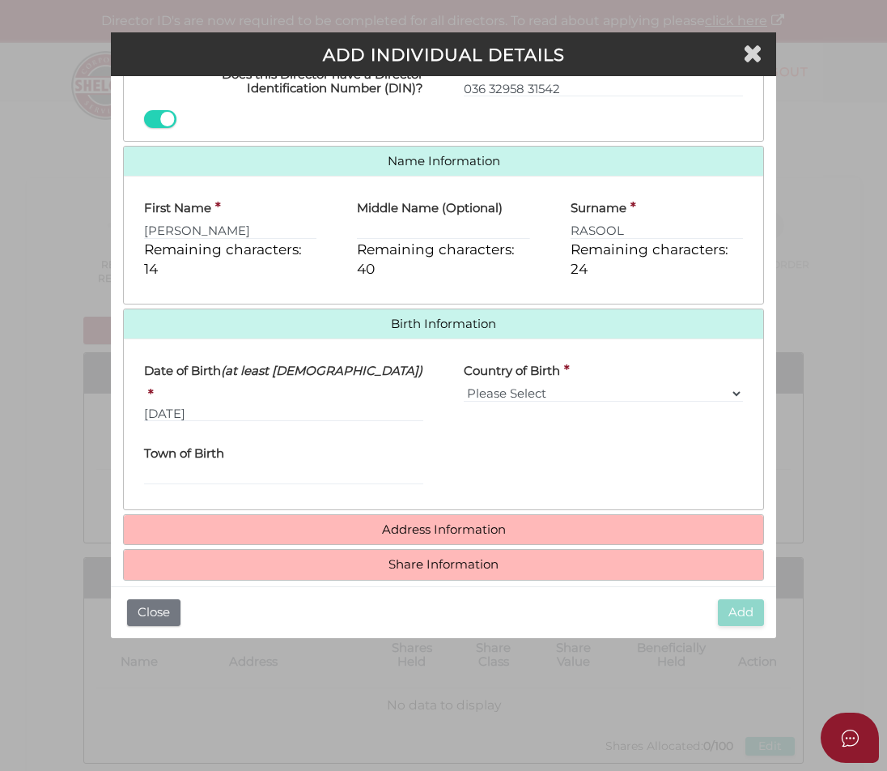
click at [509, 403] on div "Country of Birth * Please Select v Australia Afghanistan Albania Algeria Americ…" at bounding box center [604, 392] width 320 height 83
drag, startPoint x: 508, startPoint y: 391, endPoint x: 489, endPoint y: 389, distance: 19.5
click at [508, 391] on select "Please Select v Australia Afghanistan Albania Algeria American Samoa Andorra An…" at bounding box center [603, 393] width 279 height 18
select select "India"
click at [464, 384] on select "Please Select v Australia Afghanistan Albania Algeria American Samoa Andorra An…" at bounding box center [603, 393] width 279 height 18
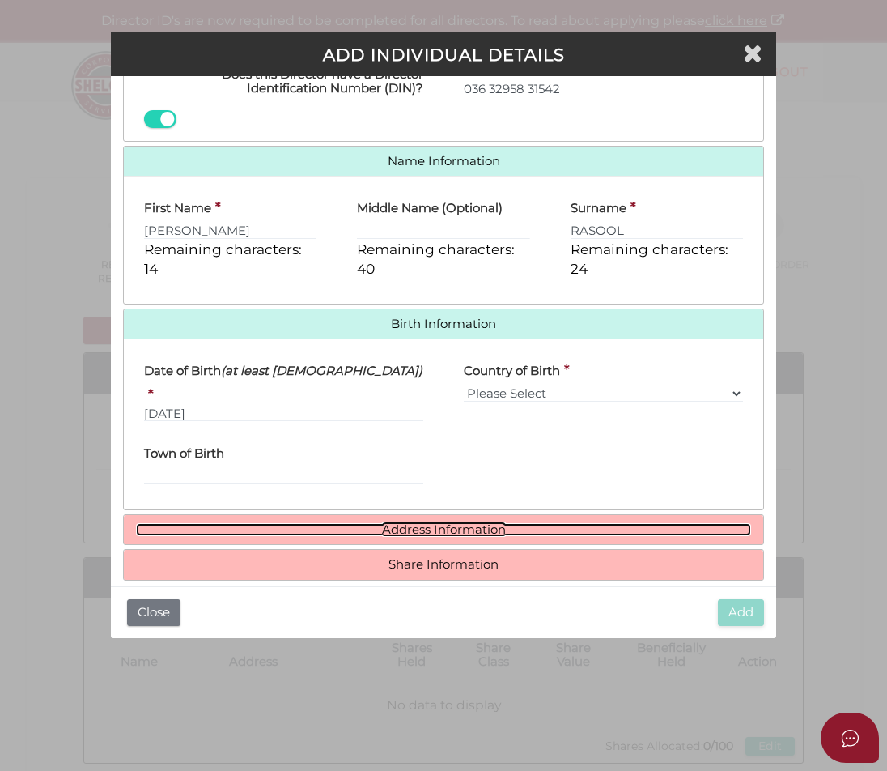
click at [439, 523] on link "Address Information" at bounding box center [443, 530] width 615 height 14
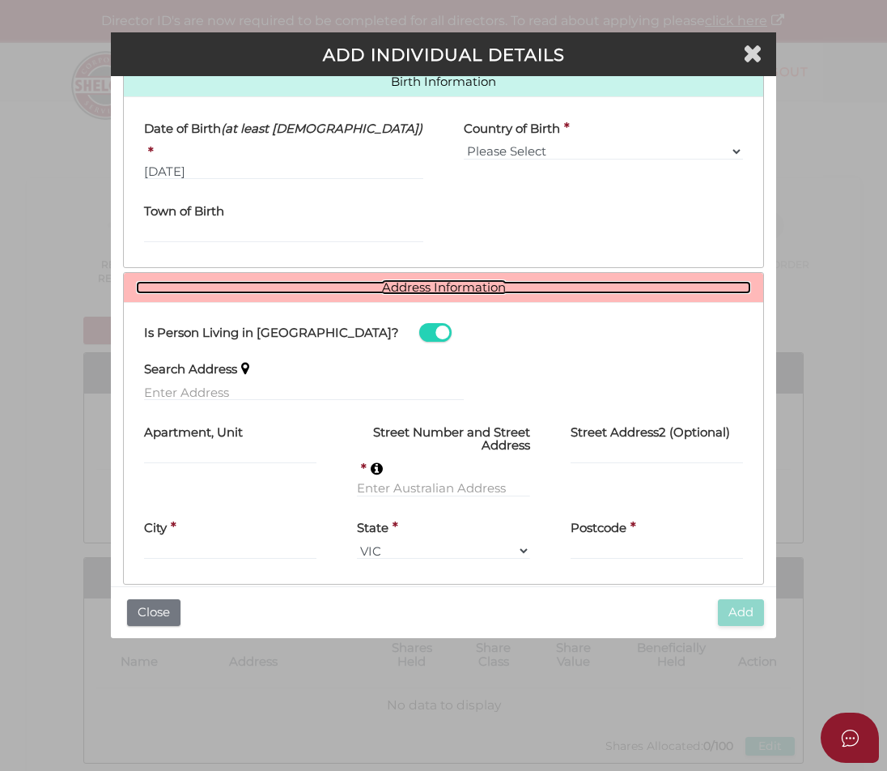
scroll to position [571, 0]
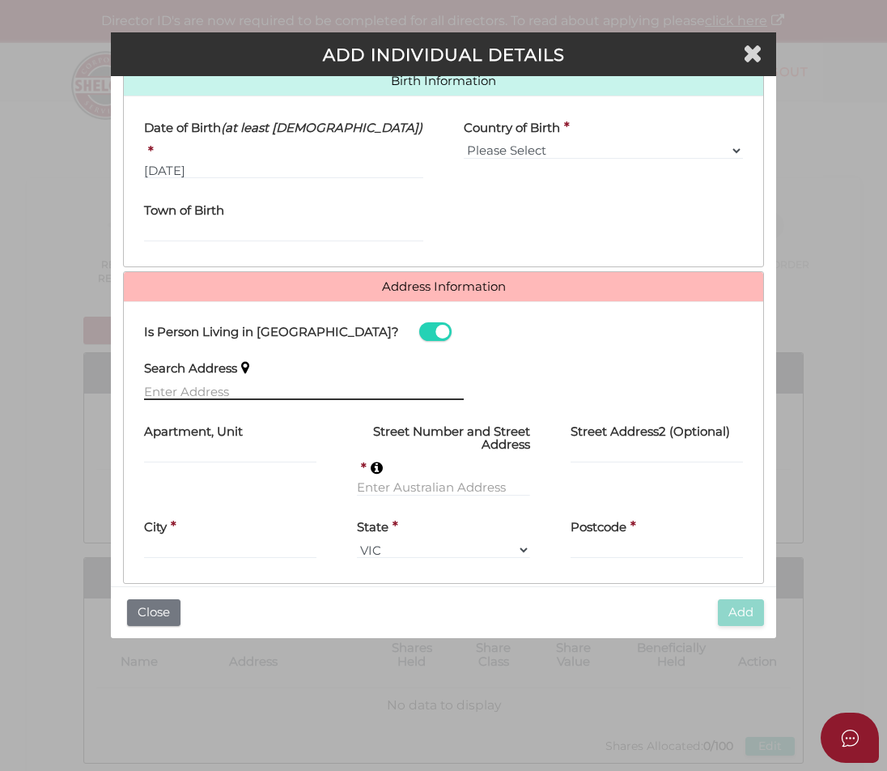
click at [261, 382] on input "text" at bounding box center [304, 391] width 320 height 18
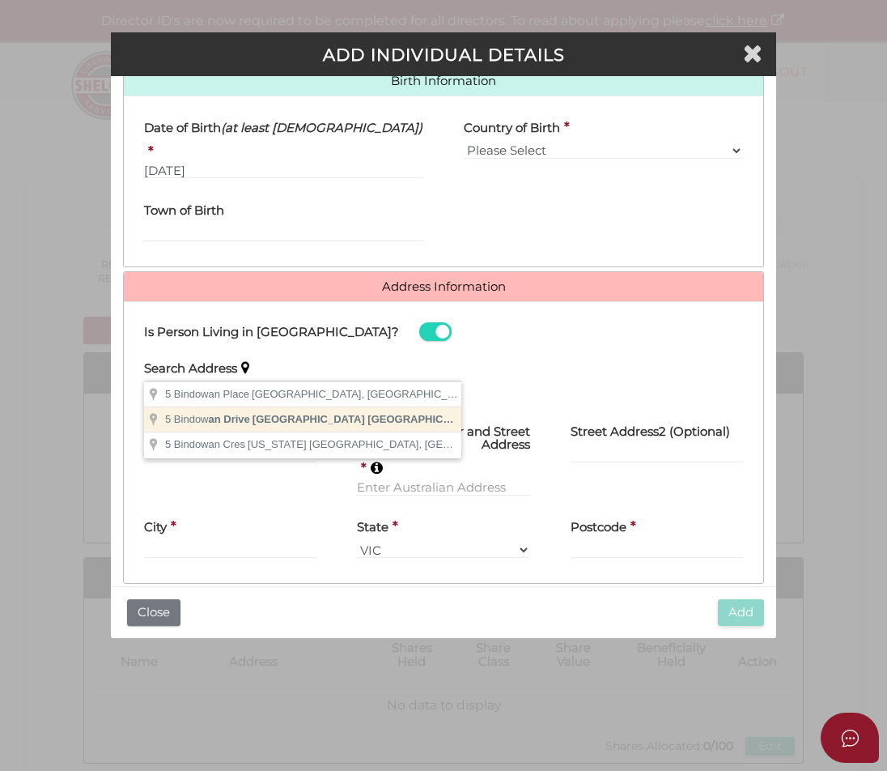
type input "5 Bindowan Drive, Hoppers Crossing VIC, Australia"
type input "5 Bindowan Drive"
type input "Hoppers Crossing"
select select "VIC"
type input "3029"
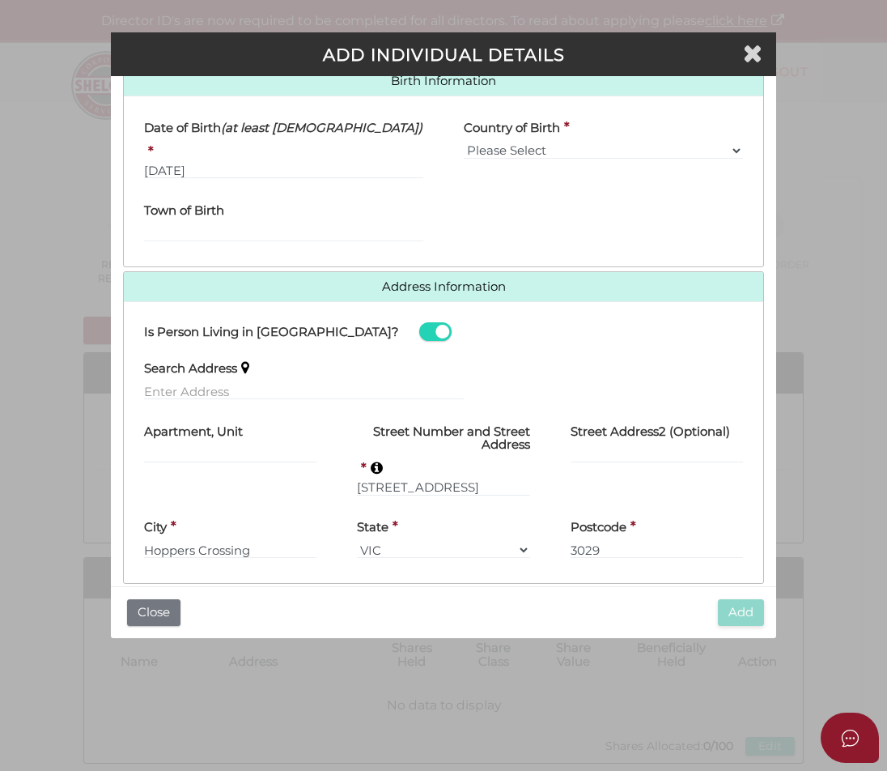
scroll to position [610, 0]
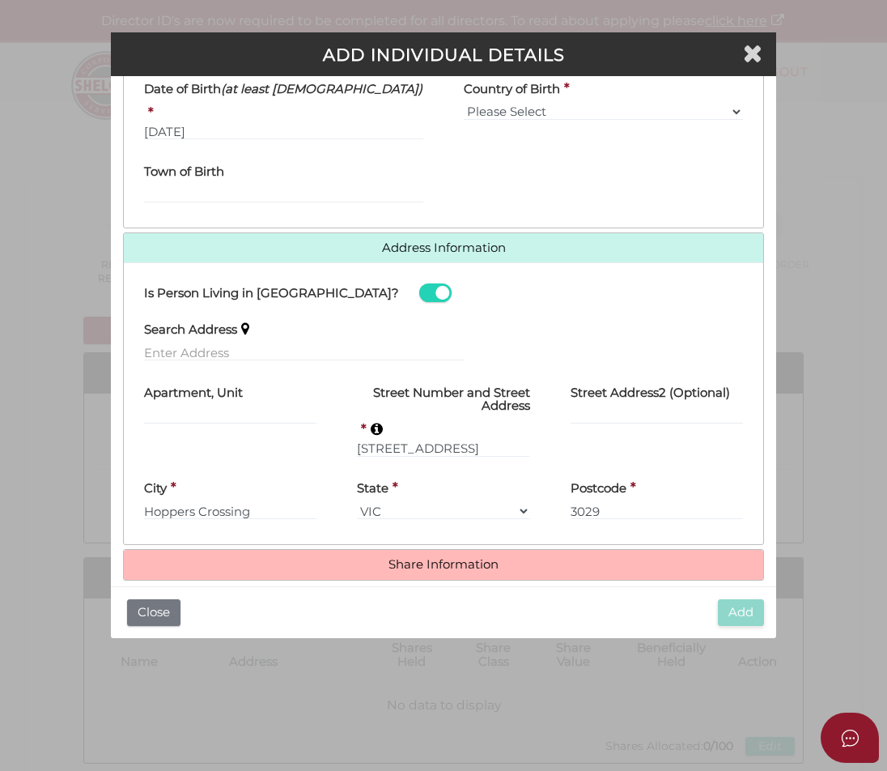
click at [382, 550] on h4 "Share Information" at bounding box center [443, 565] width 639 height 30
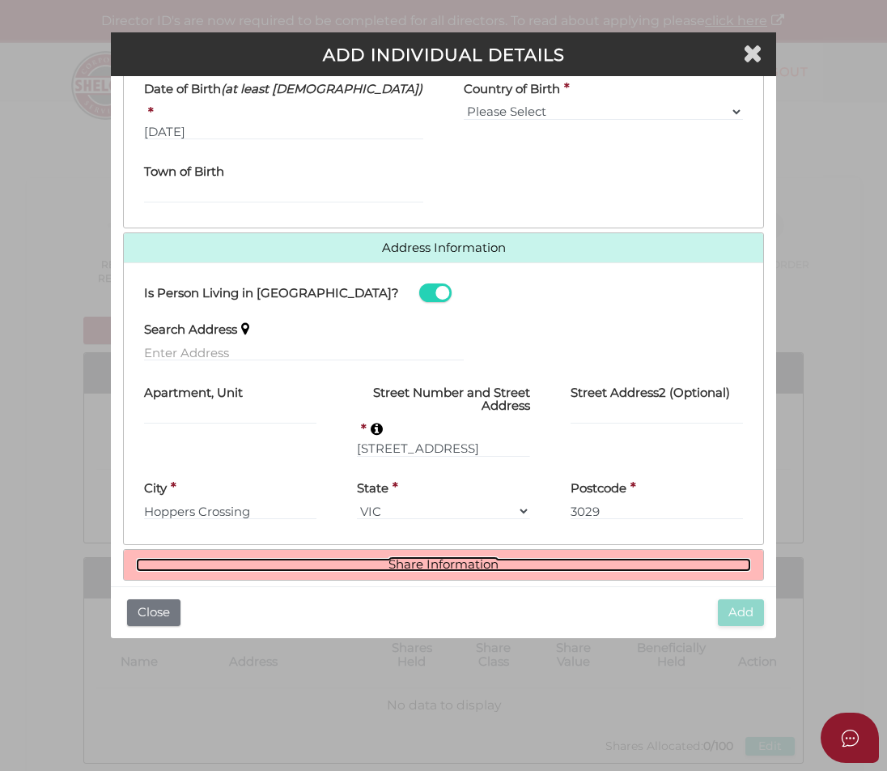
click at [384, 558] on link "Share Information" at bounding box center [443, 565] width 615 height 14
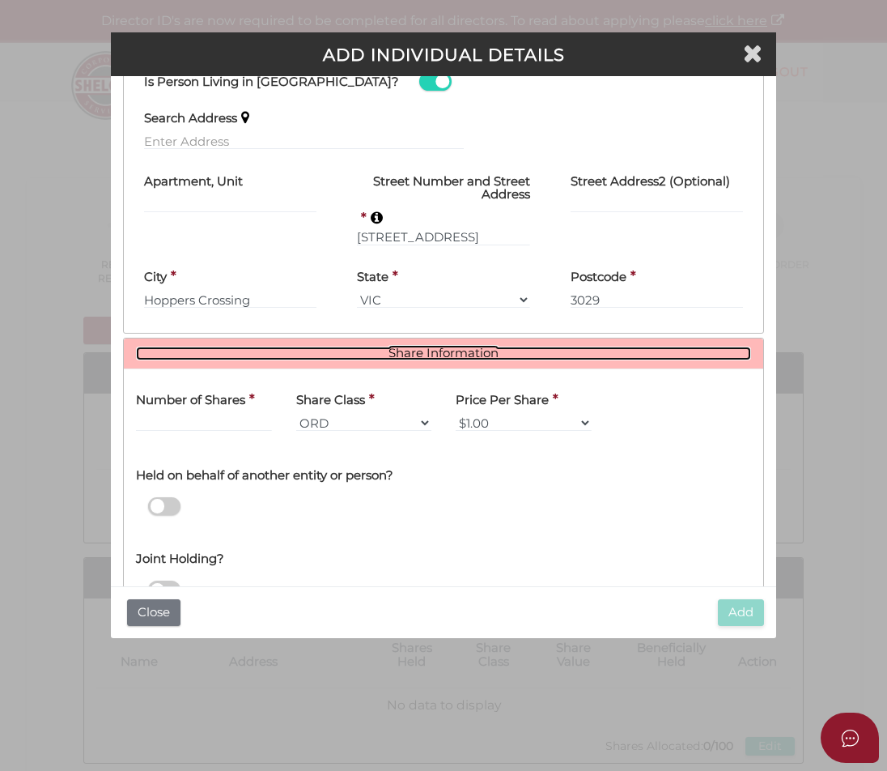
scroll to position [835, 0]
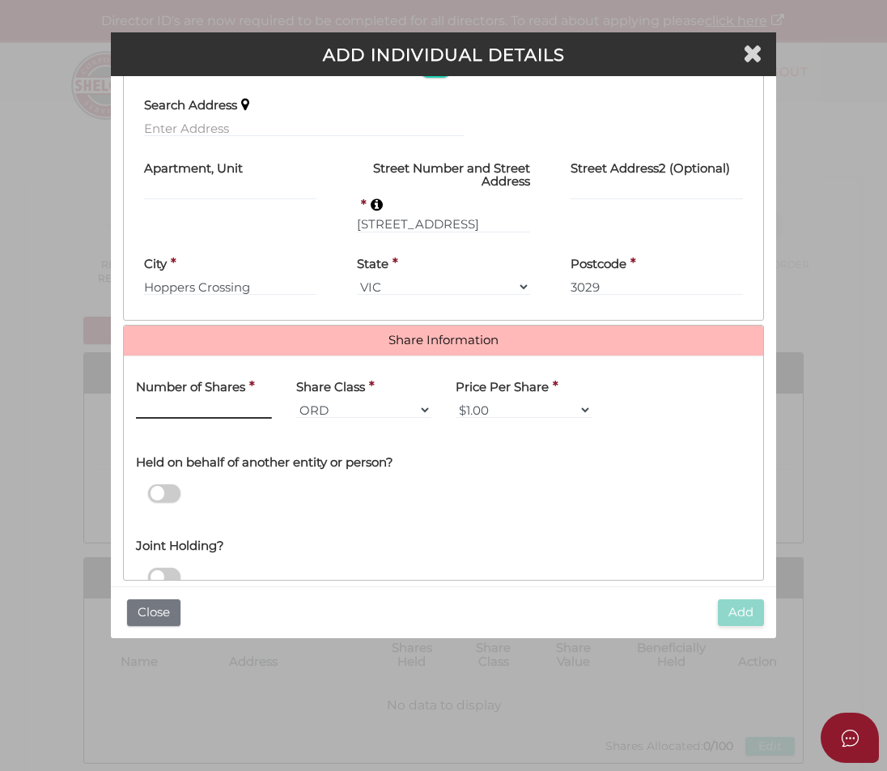
click at [225, 401] on input "text" at bounding box center [204, 410] width 136 height 18
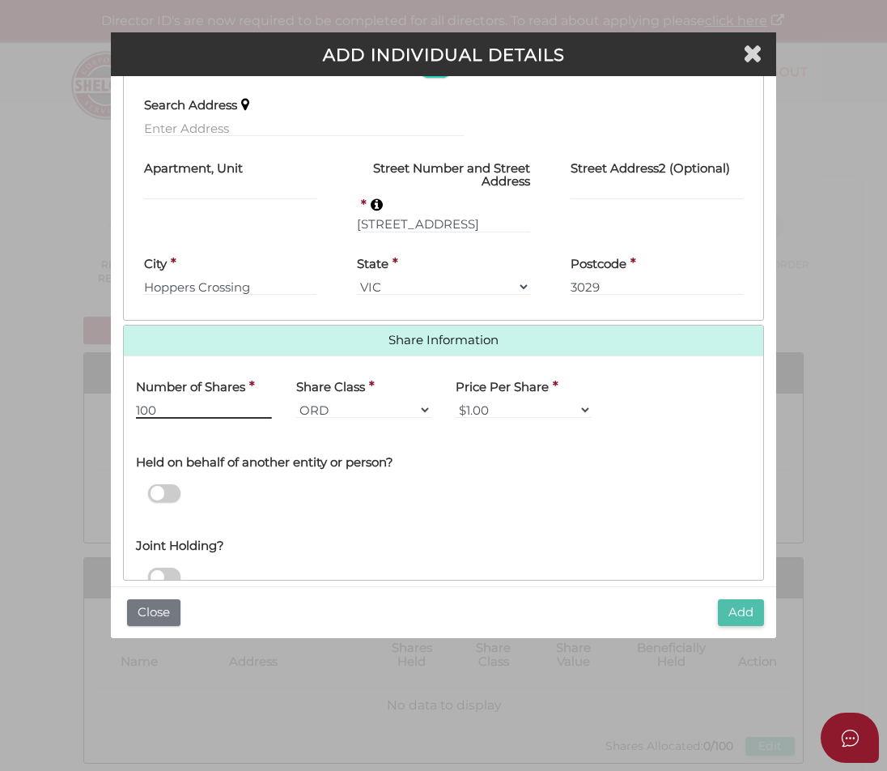
type input "100"
click at [728, 601] on button "Add" at bounding box center [741, 612] width 46 height 27
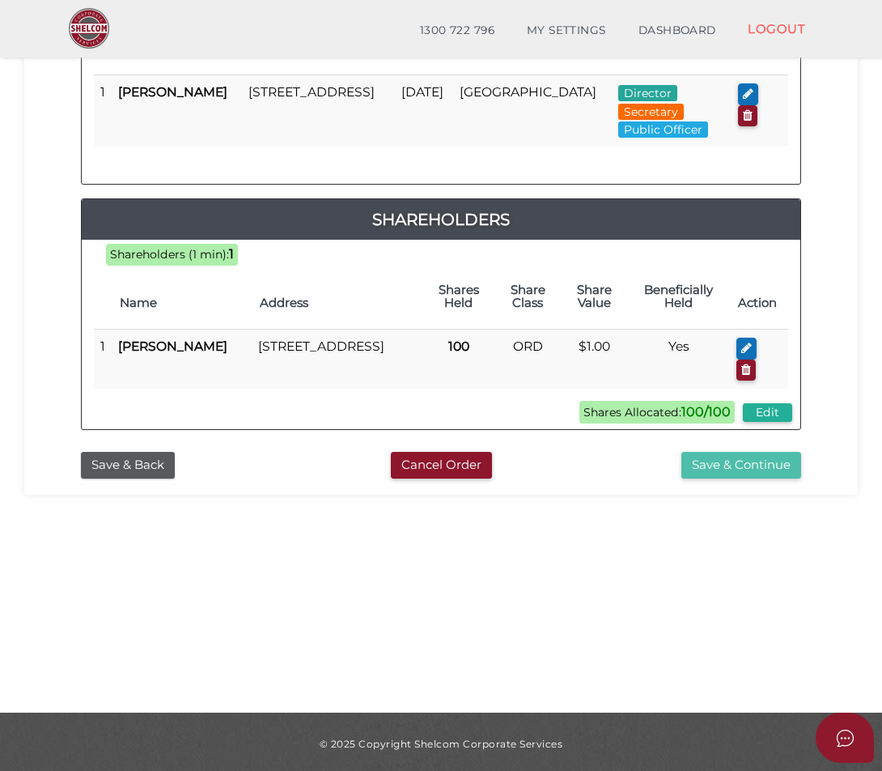
scroll to position [341, 0]
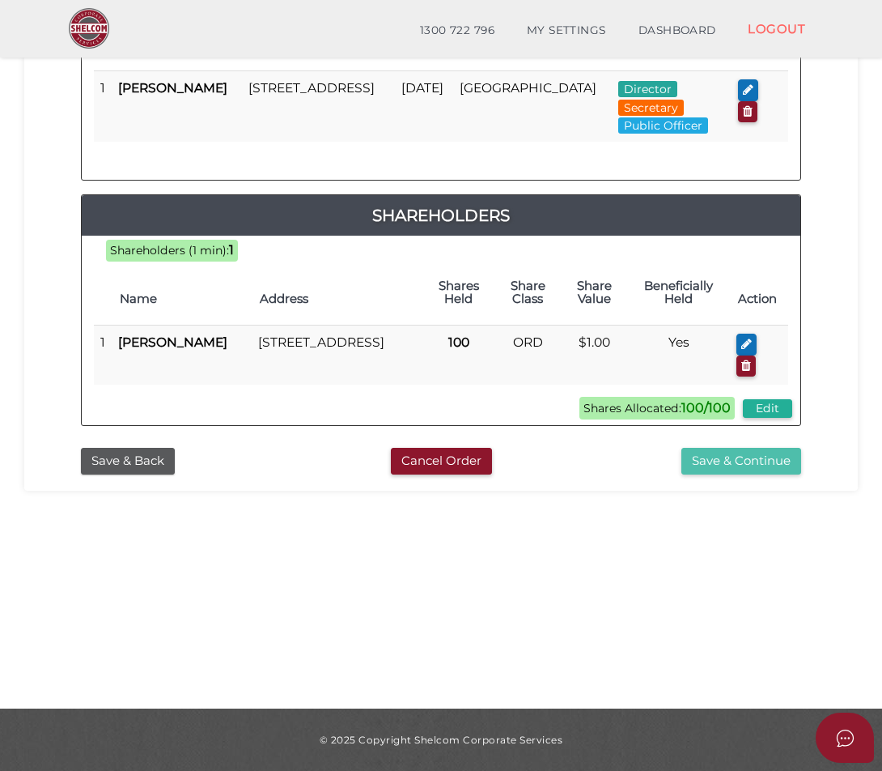
click at [754, 474] on button "Save & Continue" at bounding box center [742, 461] width 120 height 27
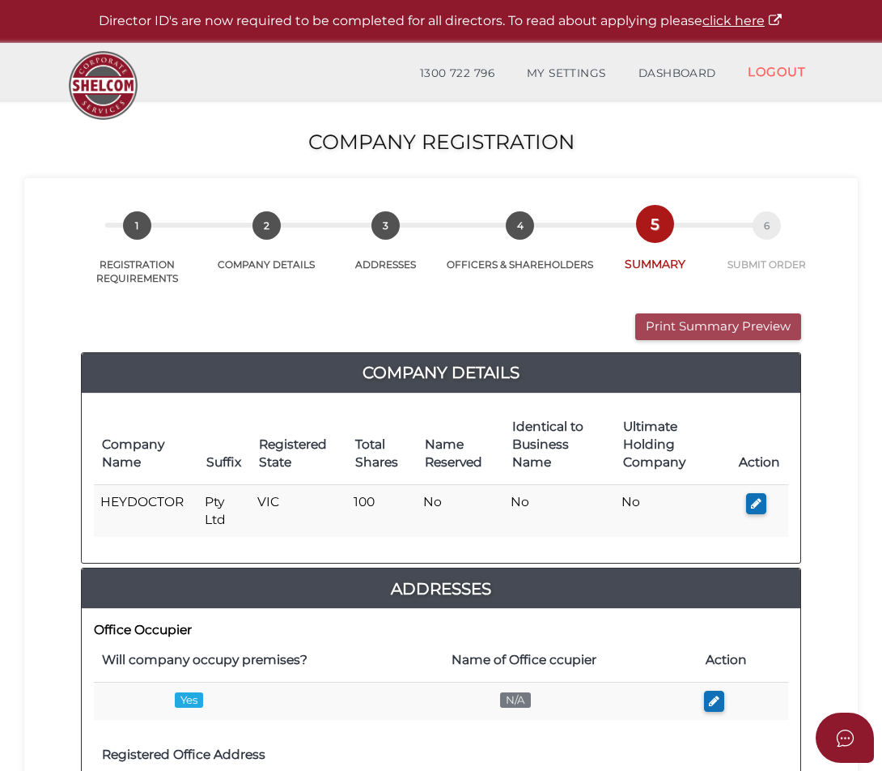
click at [682, 325] on button "Print Summary Preview" at bounding box center [718, 326] width 166 height 27
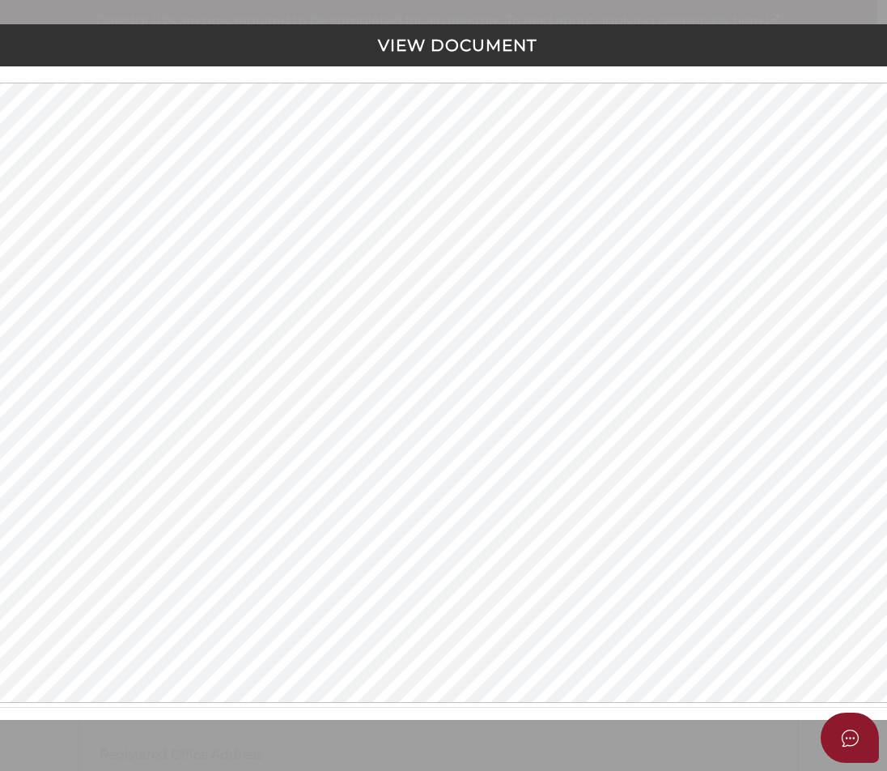
click at [721, 47] on h4 "VIEW DOCUMENT" at bounding box center [457, 45] width 947 height 18
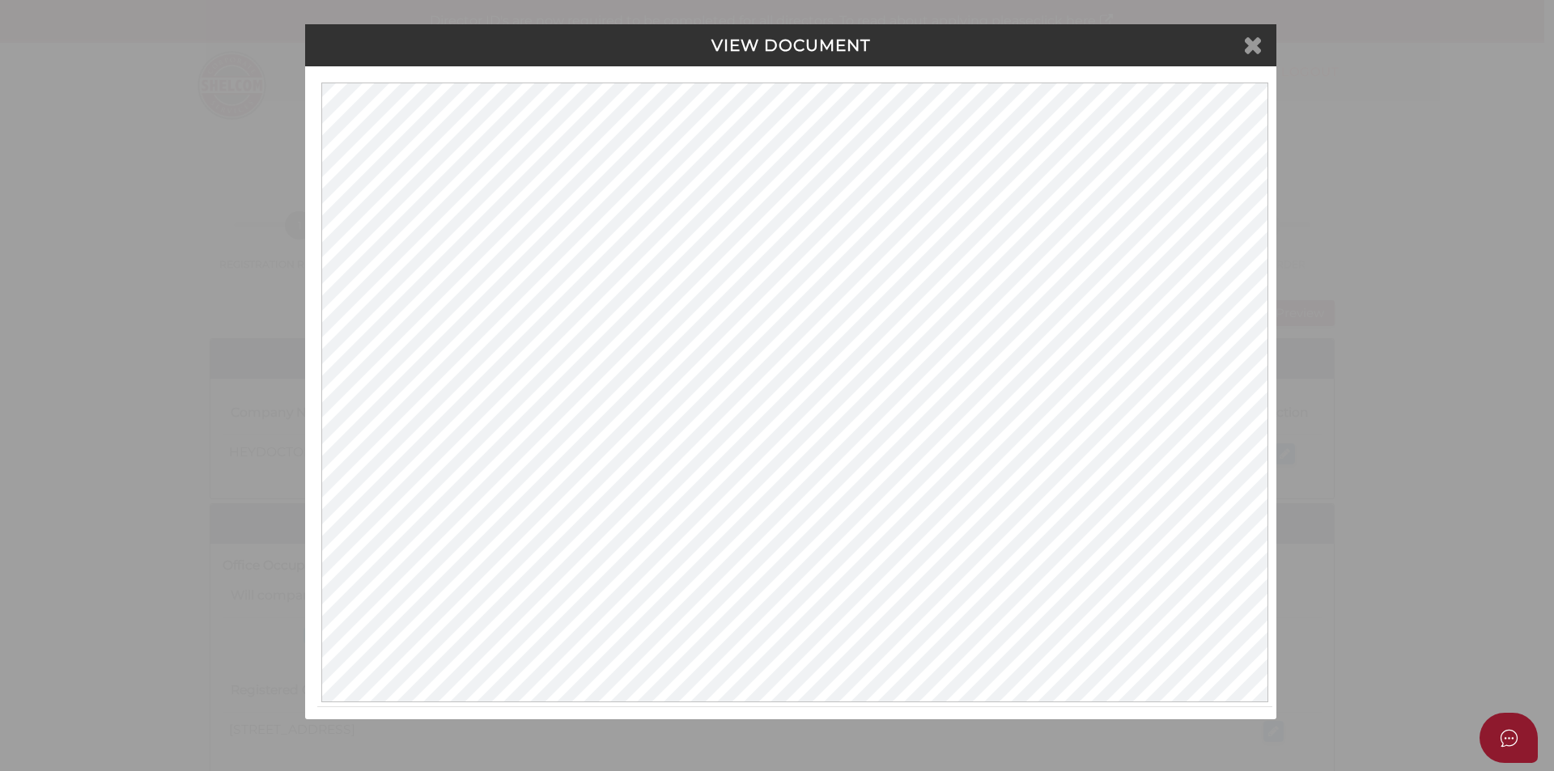
click at [886, 39] on icon at bounding box center [1252, 44] width 19 height 24
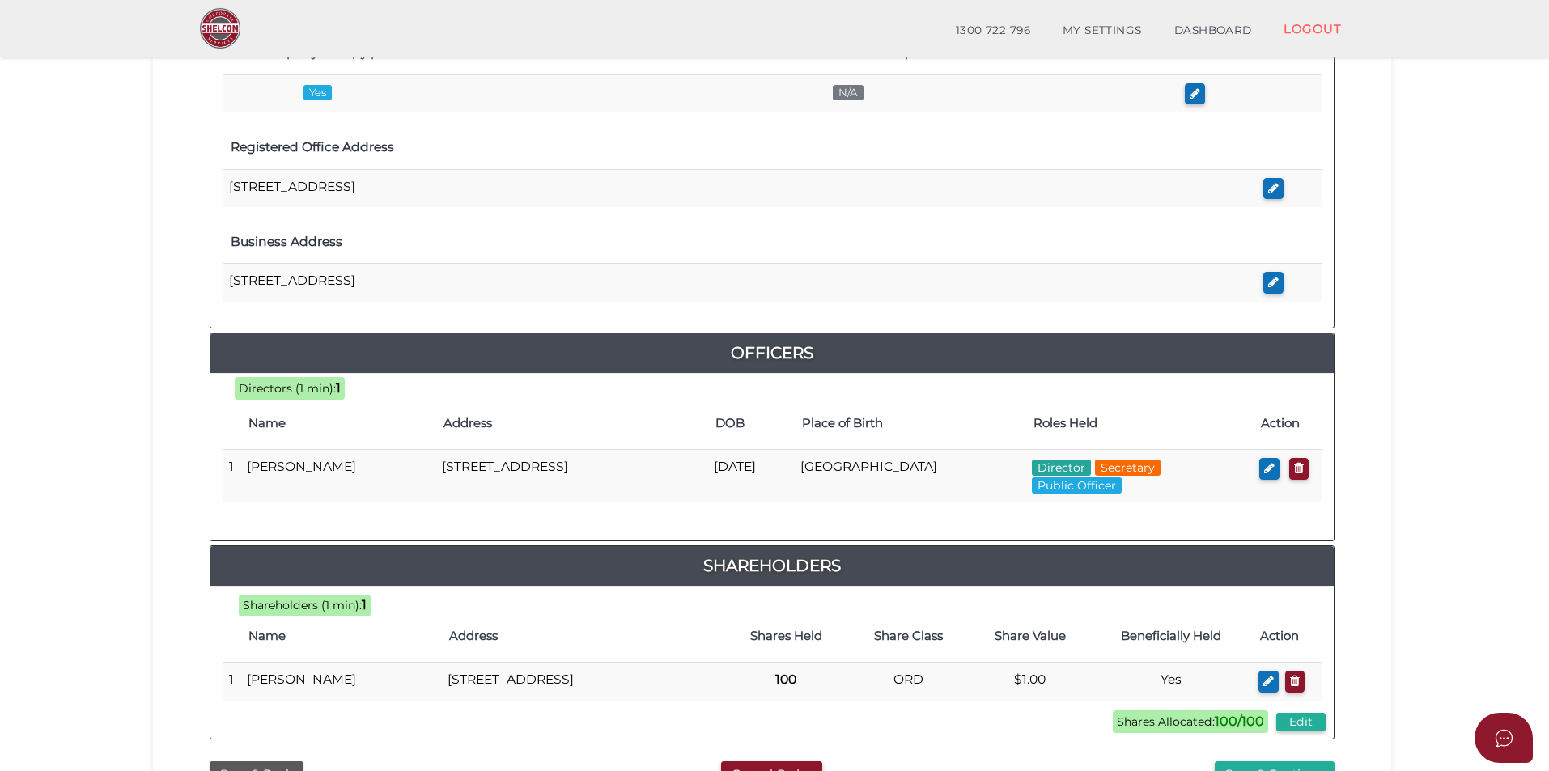
scroll to position [661, 0]
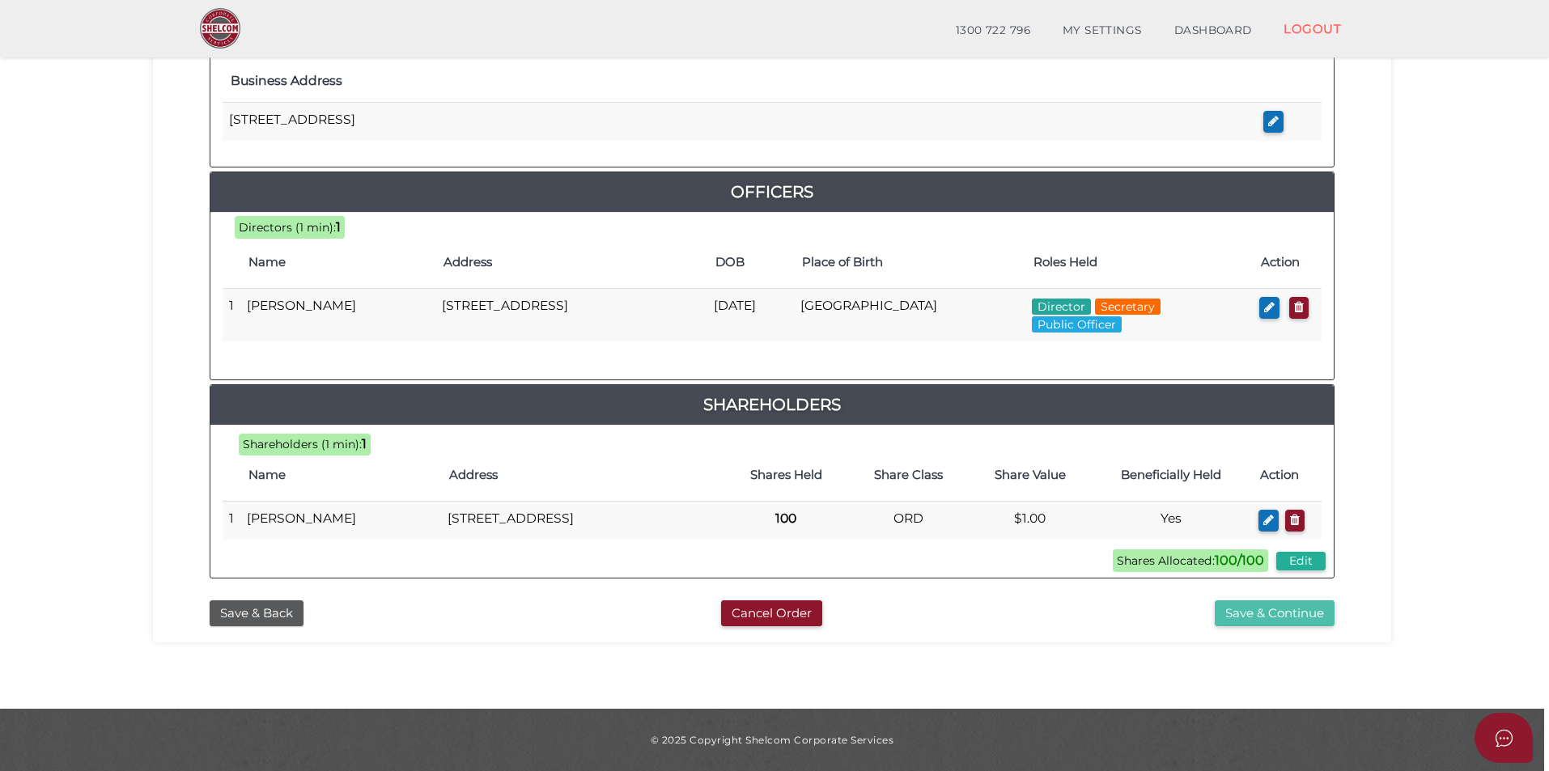
click at [886, 625] on button "Save & Continue" at bounding box center [1275, 614] width 120 height 27
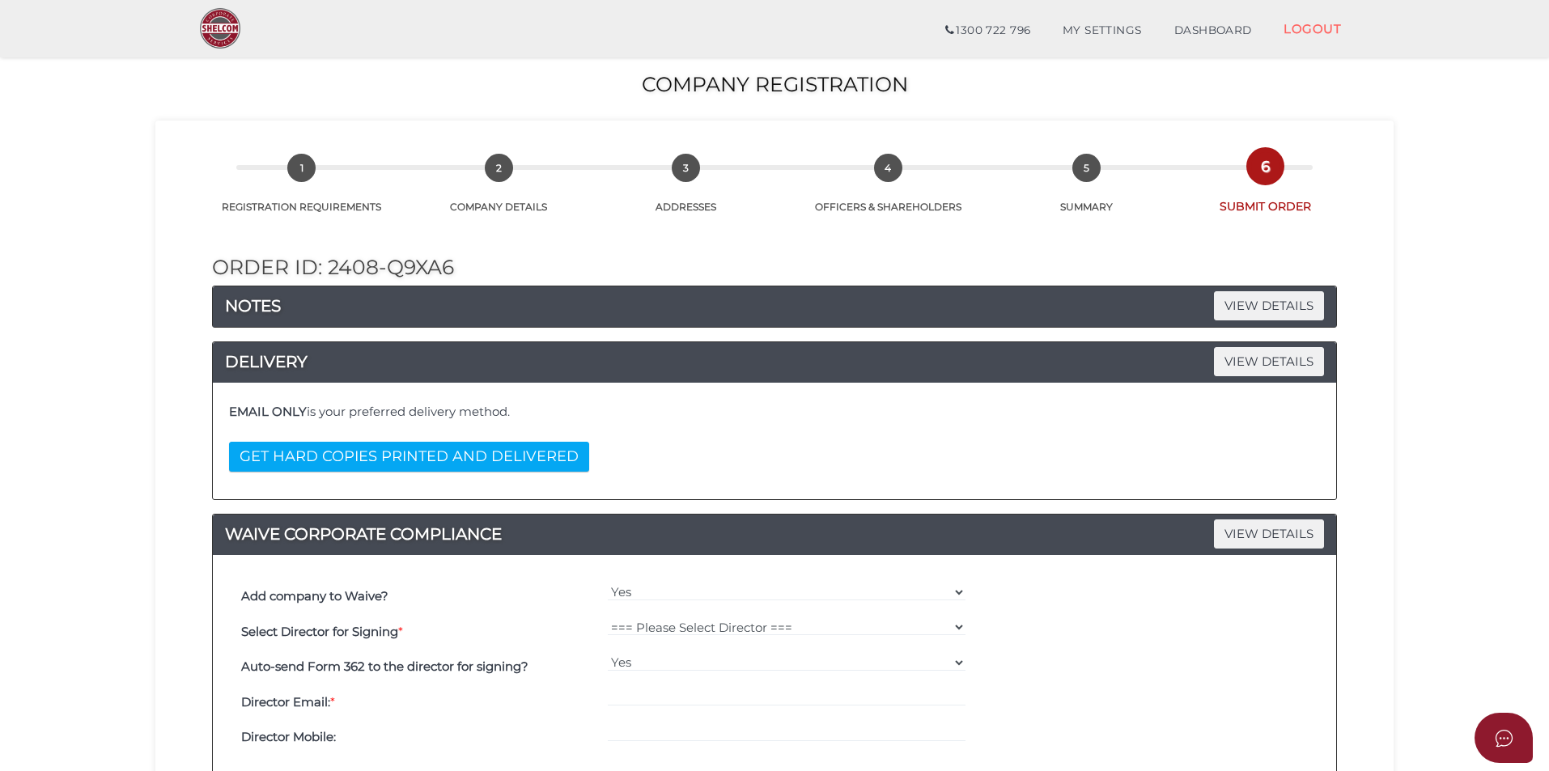
scroll to position [463, 0]
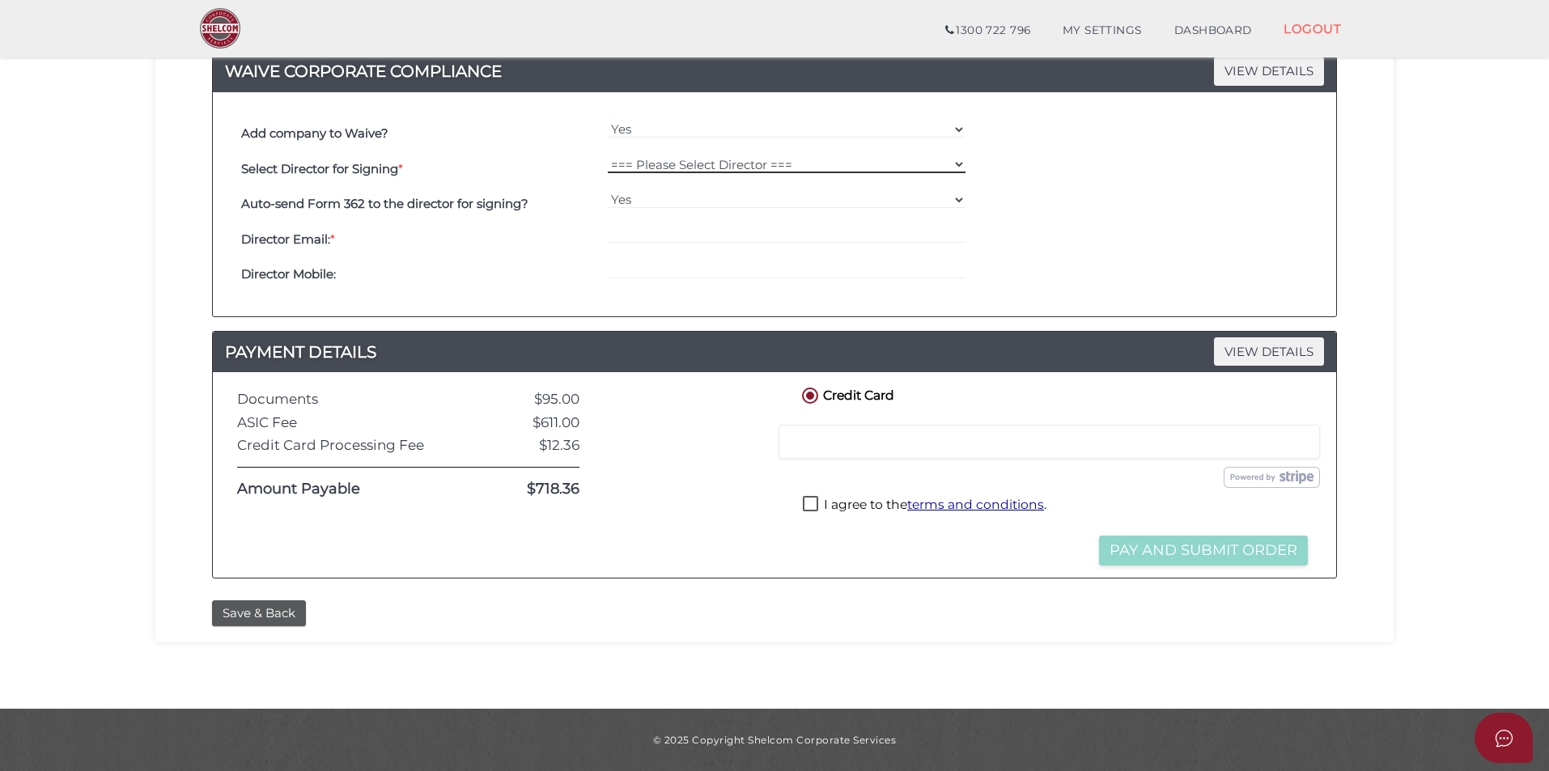
click at [699, 170] on select "=== Please Select Director === [PERSON_NAME]" at bounding box center [787, 164] width 359 height 18
select select "000026633"
click at [608, 155] on select "=== Please Select Director === [PERSON_NAME]" at bounding box center [787, 164] width 359 height 18
click at [680, 202] on select "Yes No" at bounding box center [787, 200] width 359 height 18
click at [608, 191] on select "Yes No" at bounding box center [787, 200] width 359 height 18
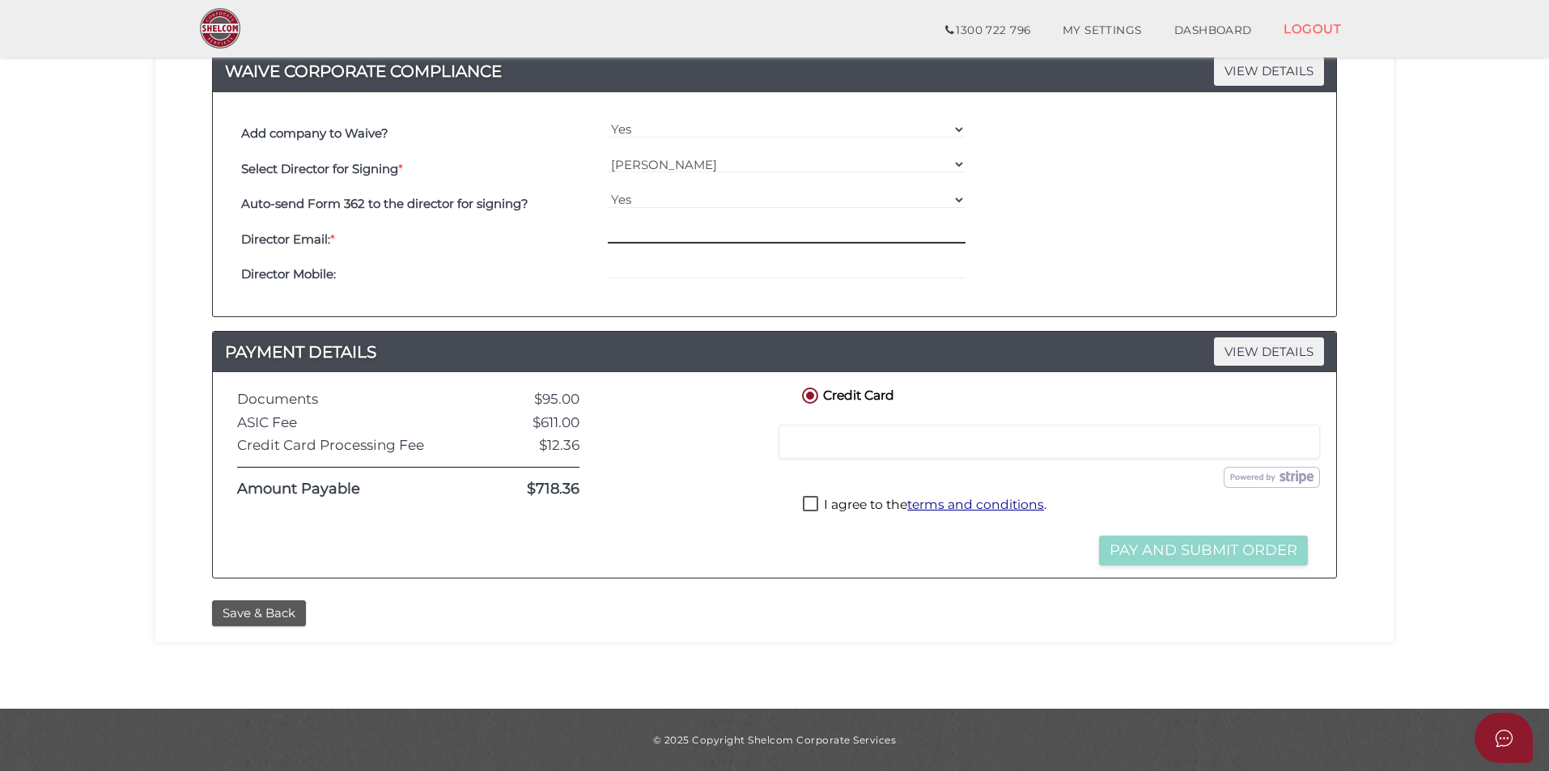
click at [663, 233] on input "email" at bounding box center [787, 235] width 359 height 18
paste input "[EMAIL_ADDRESS][DOMAIN_NAME]"
type input "[EMAIL_ADDRESS][DOMAIN_NAME]"
click at [813, 499] on label "I agree to the terms and conditions ." at bounding box center [925, 506] width 244 height 20
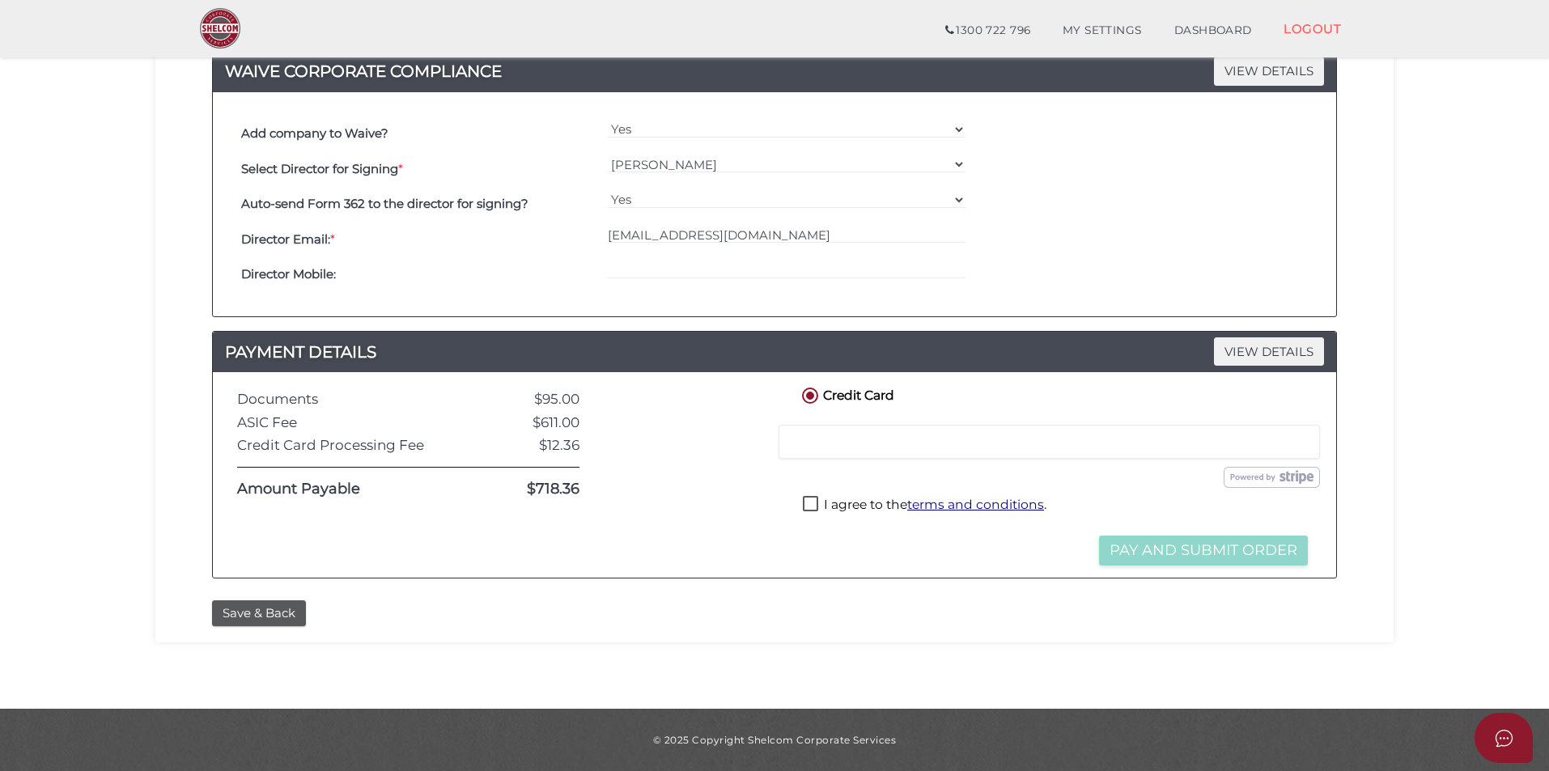
checkbox input "true"
click at [732, 465] on div at bounding box center [689, 474] width 195 height 181
click at [869, 424] on div "Credit or Debit Card Loading saved cards... Select a saved card" at bounding box center [1056, 442] width 562 height 42
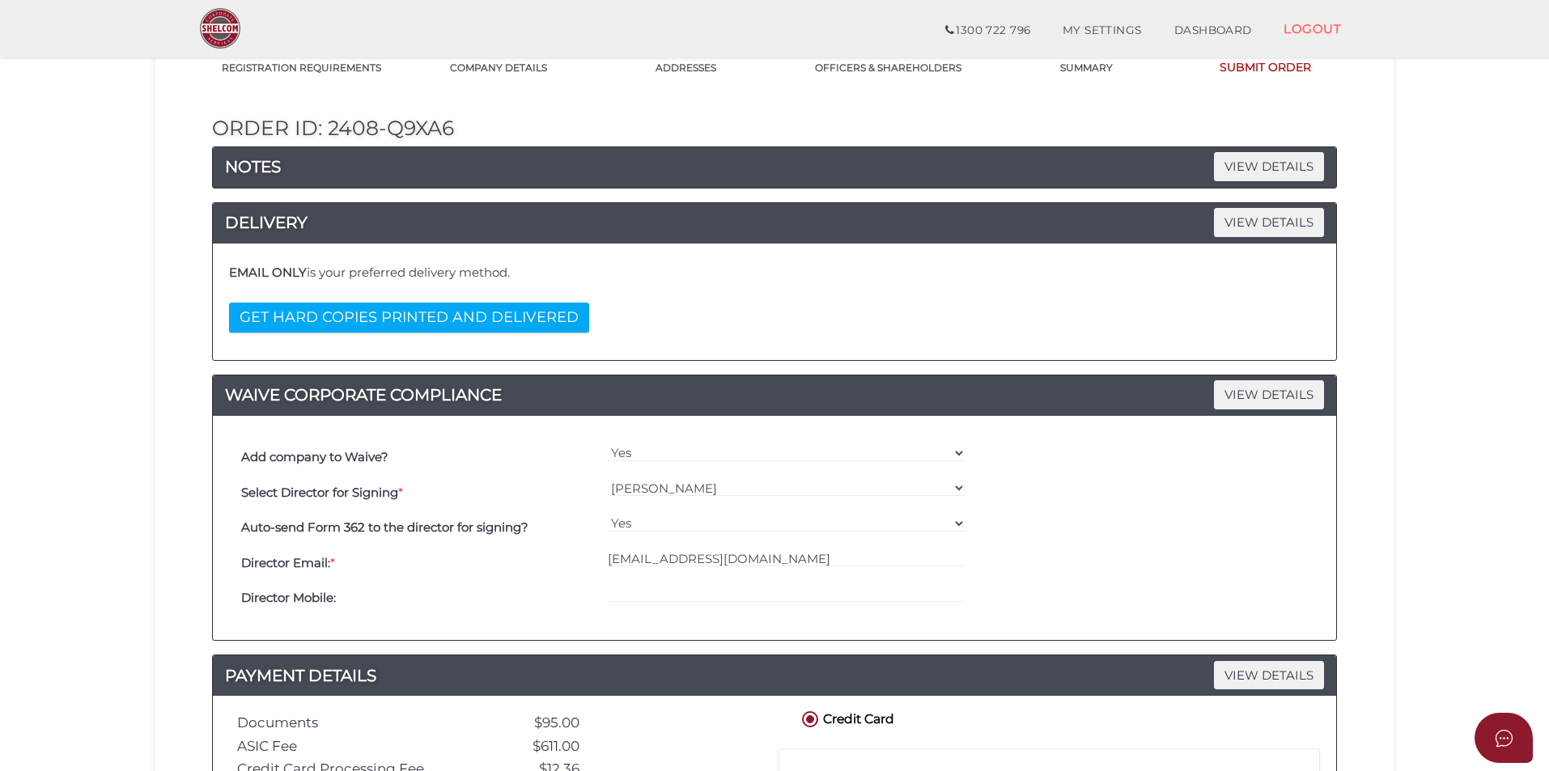
click at [1415, 448] on section "Company Registration a563765921d55e23d5631ebbcf9b1f34 1 REGISTRATION REQUIREMEN…" at bounding box center [774, 468] width 1549 height 1129
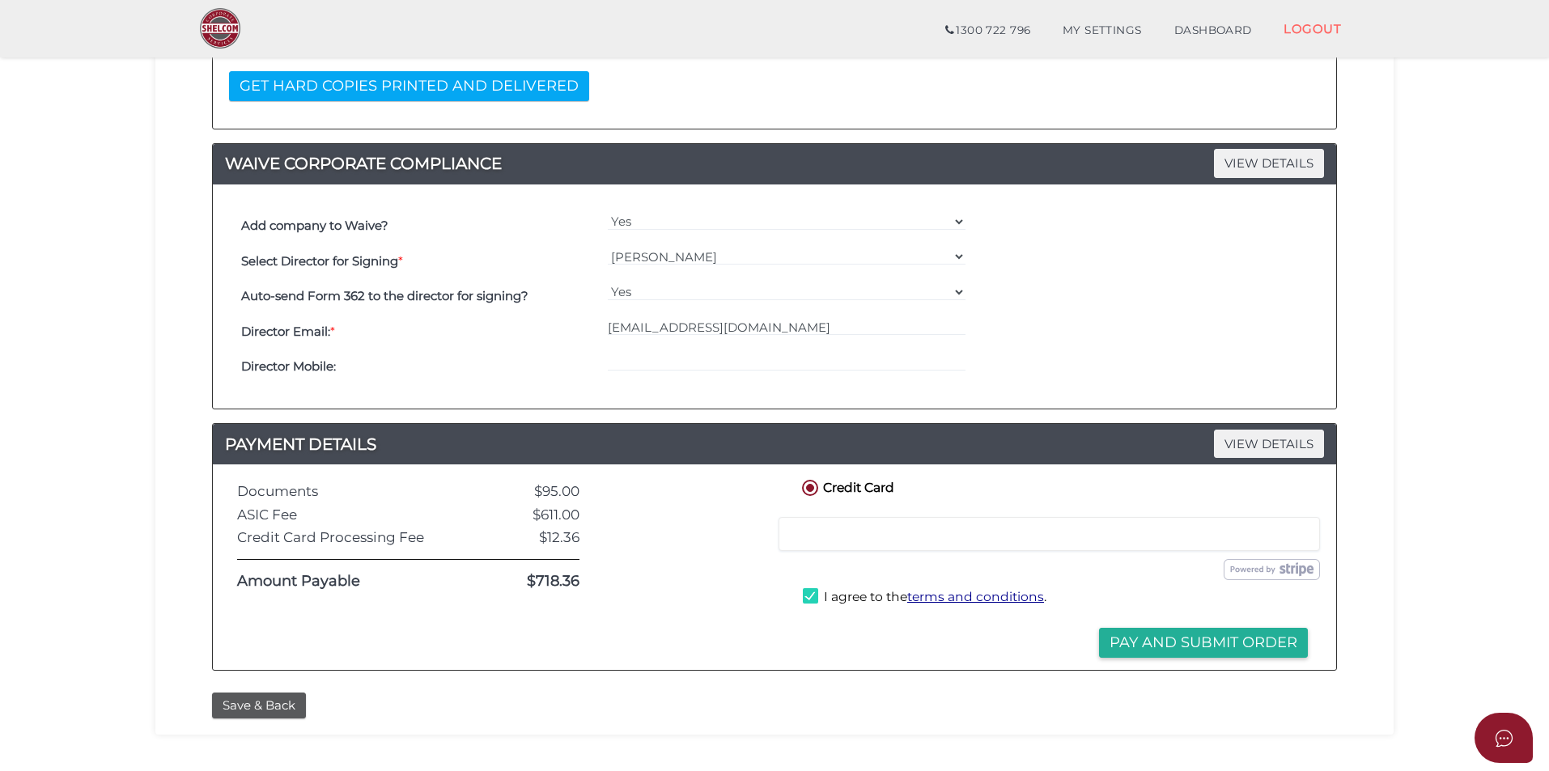
scroll to position [463, 0]
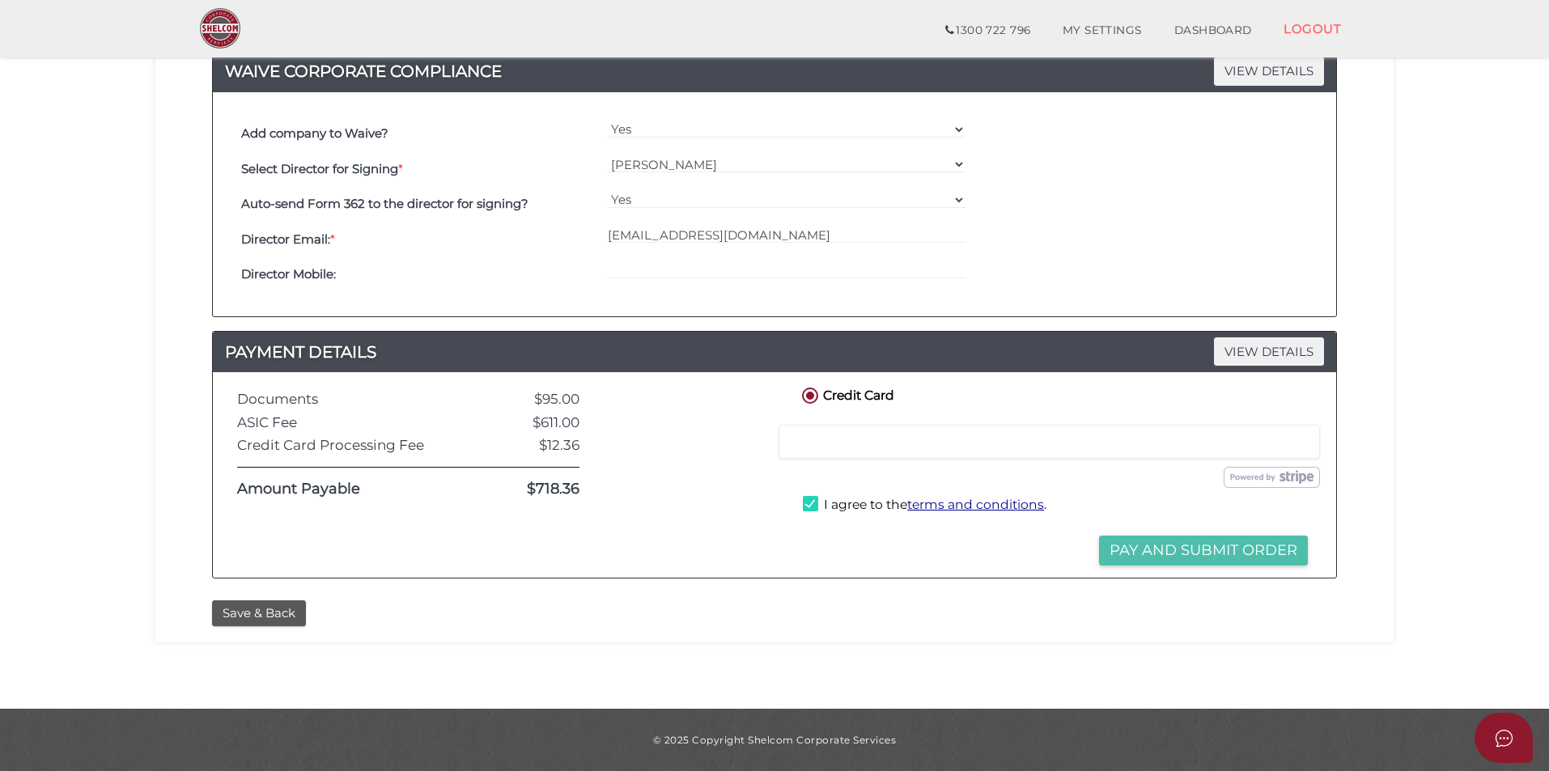
click at [1200, 549] on button "Pay and Submit Order" at bounding box center [1203, 551] width 209 height 30
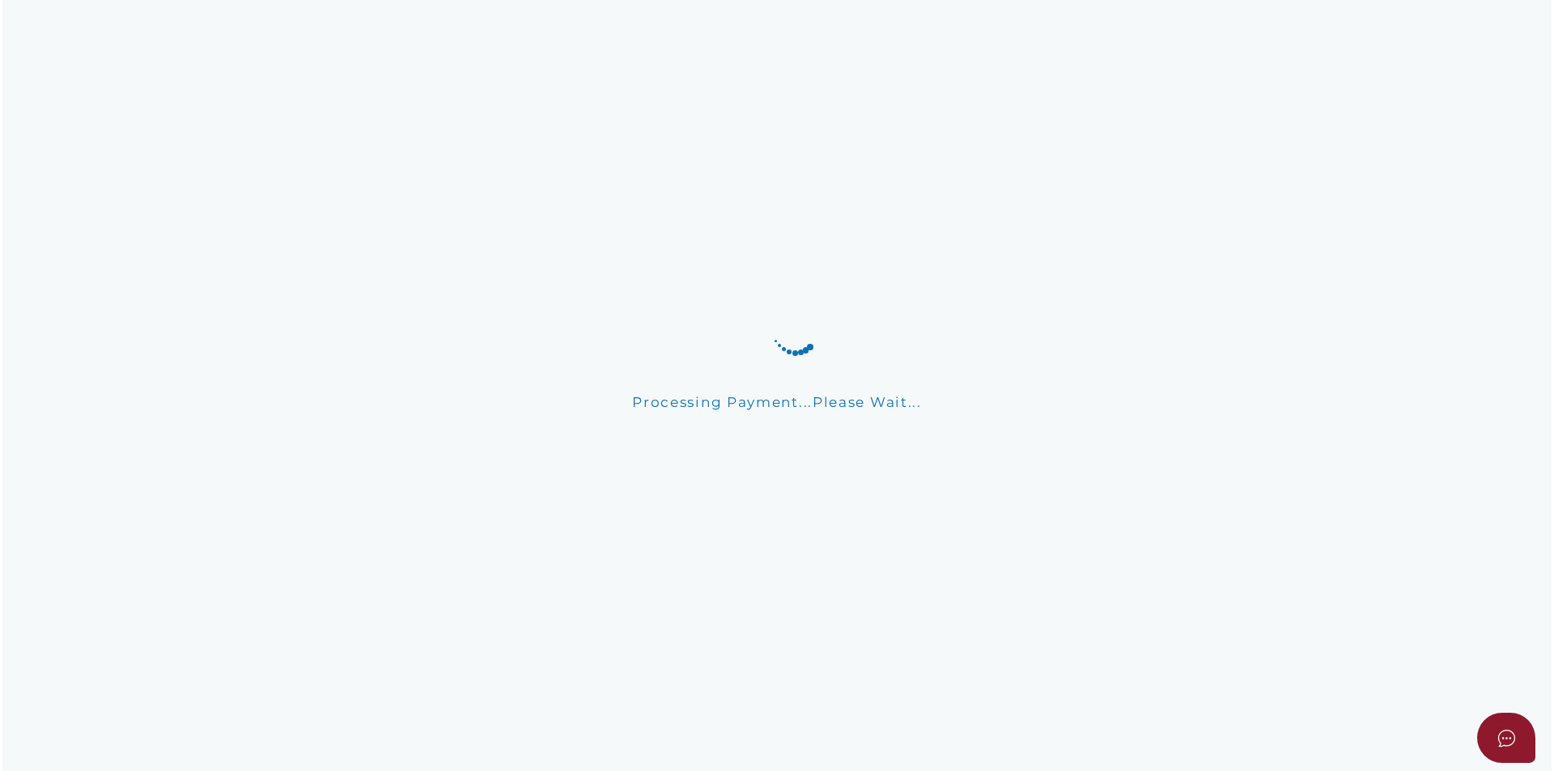
scroll to position [0, 0]
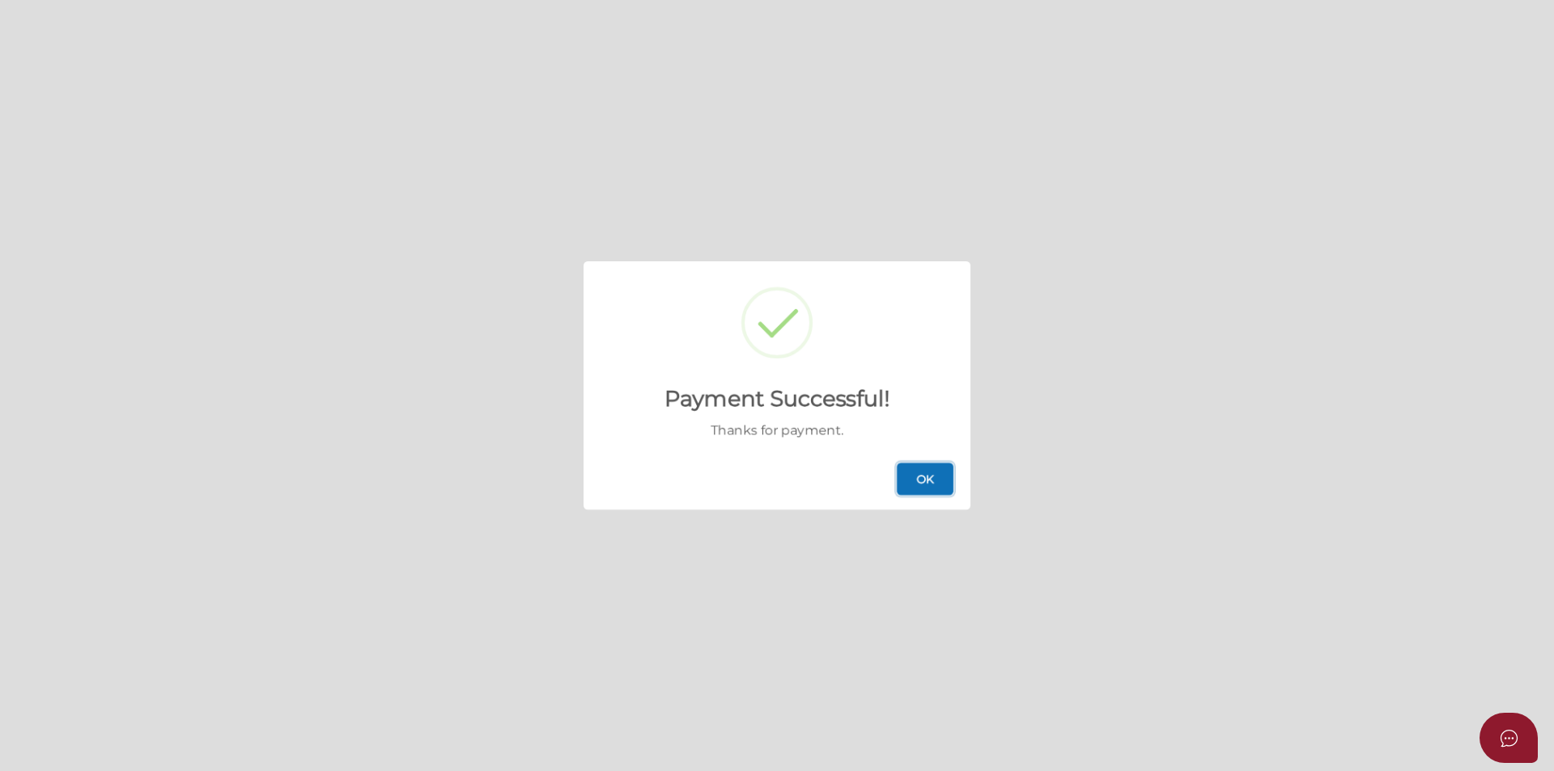
click at [926, 493] on button "OK" at bounding box center [925, 479] width 57 height 32
